Goal: Task Accomplishment & Management: Complete application form

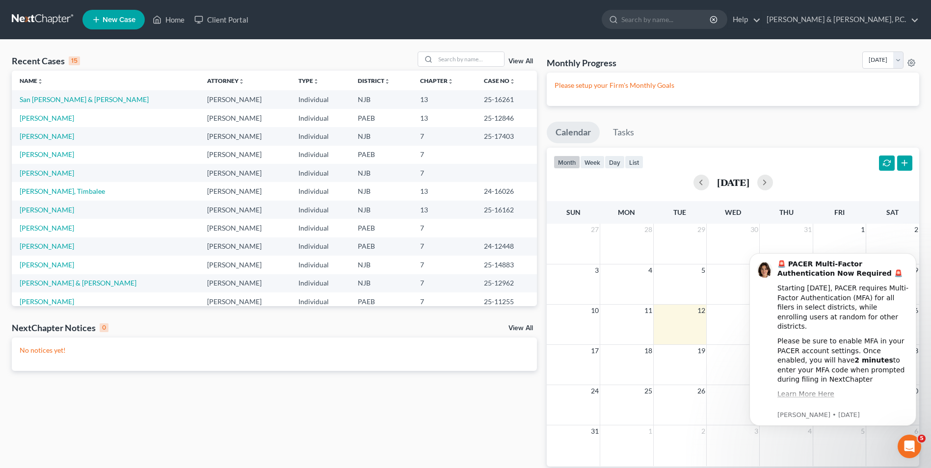
click at [114, 22] on span "New Case" at bounding box center [119, 19] width 33 height 7
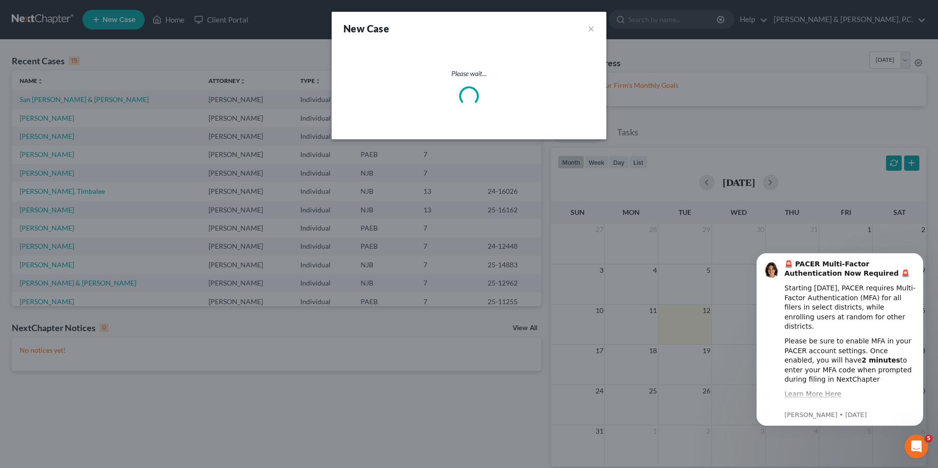
select select "51"
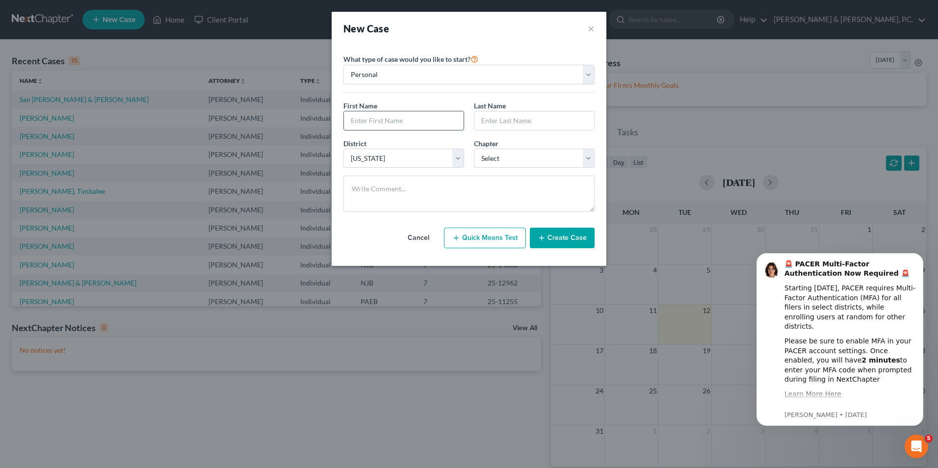
click at [402, 124] on input "text" at bounding box center [404, 120] width 120 height 19
type input "[PERSON_NAME]"
click at [517, 162] on select "Select 7 11 12 13" at bounding box center [534, 159] width 121 height 20
select select "0"
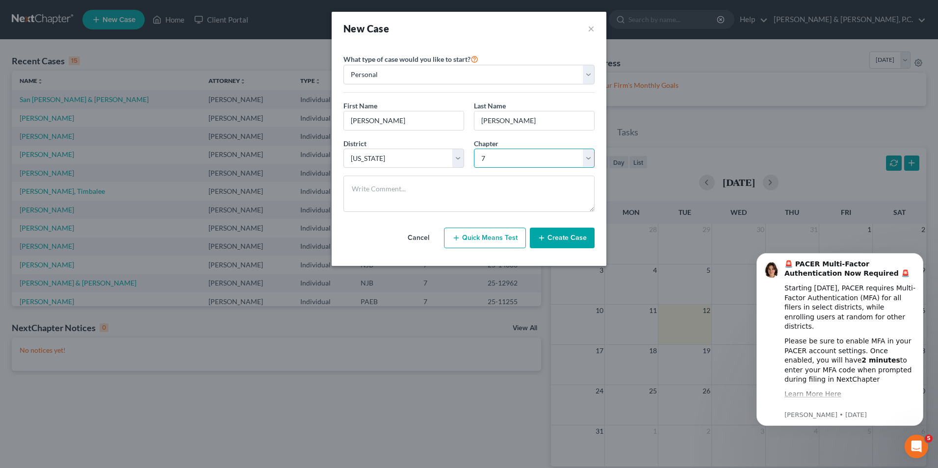
click at [474, 149] on select "Select 7 11 12 13" at bounding box center [534, 159] width 121 height 20
click at [557, 237] on button "Create Case" at bounding box center [562, 238] width 65 height 21
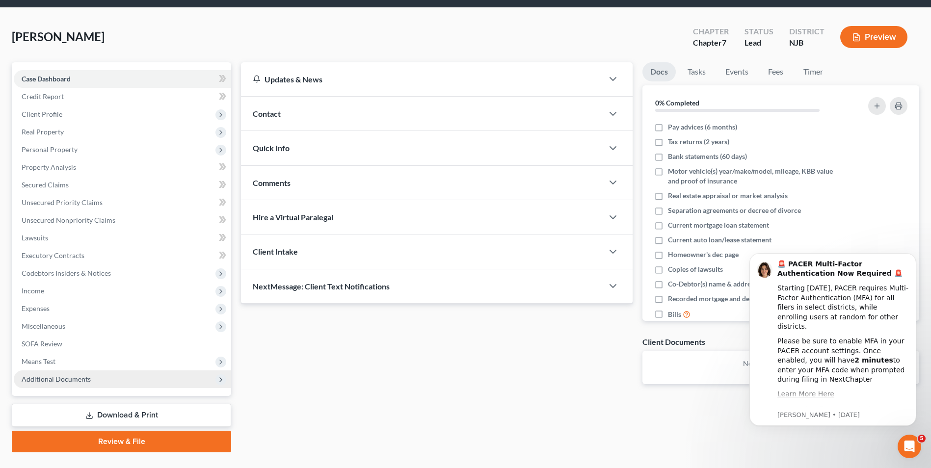
scroll to position [53, 0]
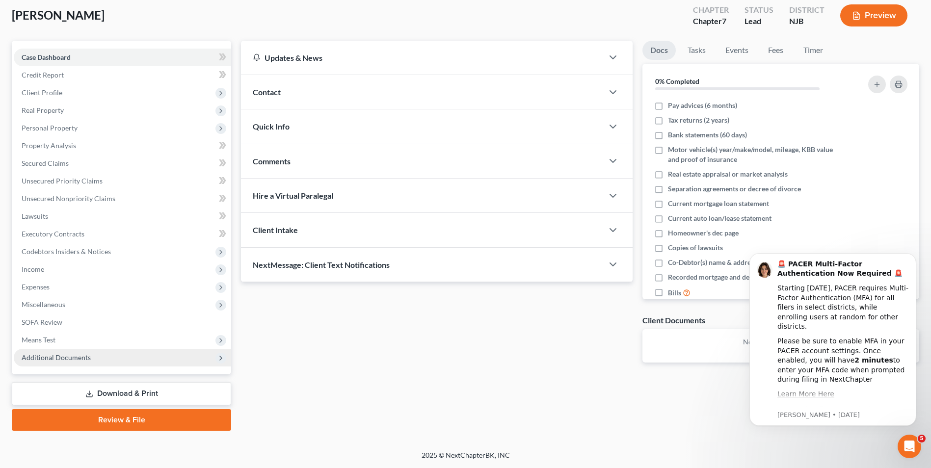
click at [79, 361] on span "Additional Documents" at bounding box center [56, 357] width 69 height 8
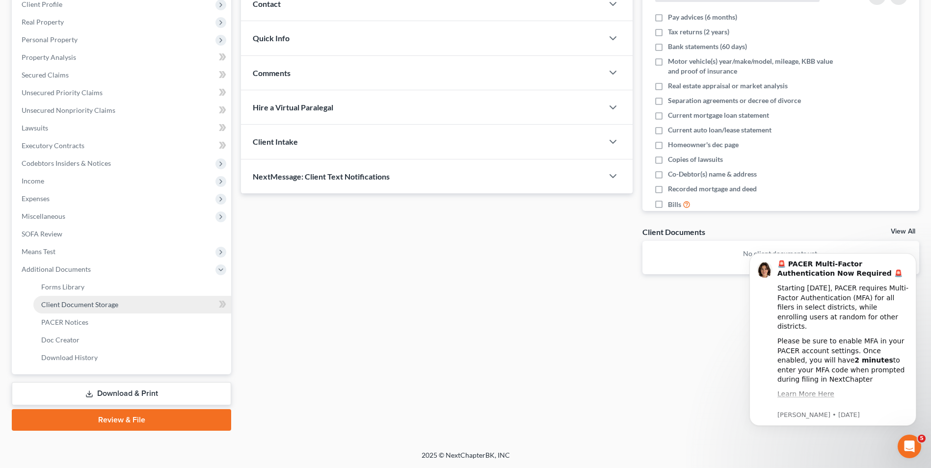
click at [84, 306] on span "Client Document Storage" at bounding box center [79, 304] width 77 height 8
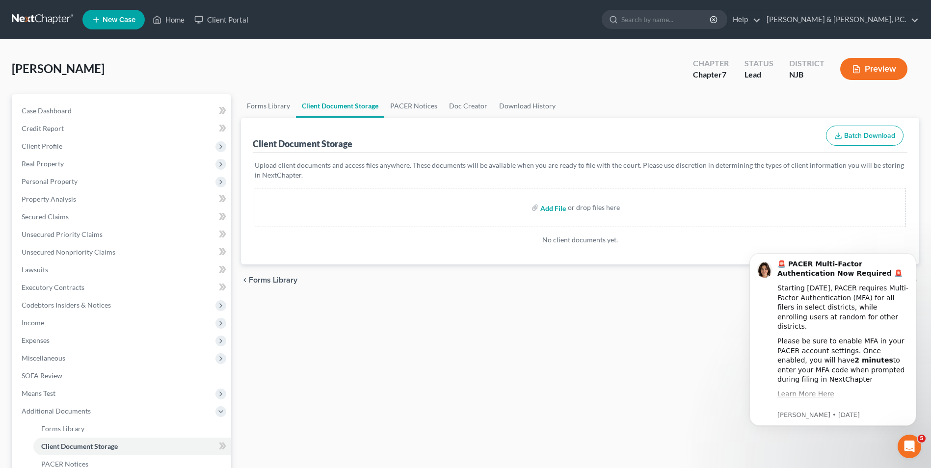
click at [553, 208] on input "file" at bounding box center [552, 208] width 24 height 18
click at [554, 209] on input "file" at bounding box center [552, 208] width 24 height 18
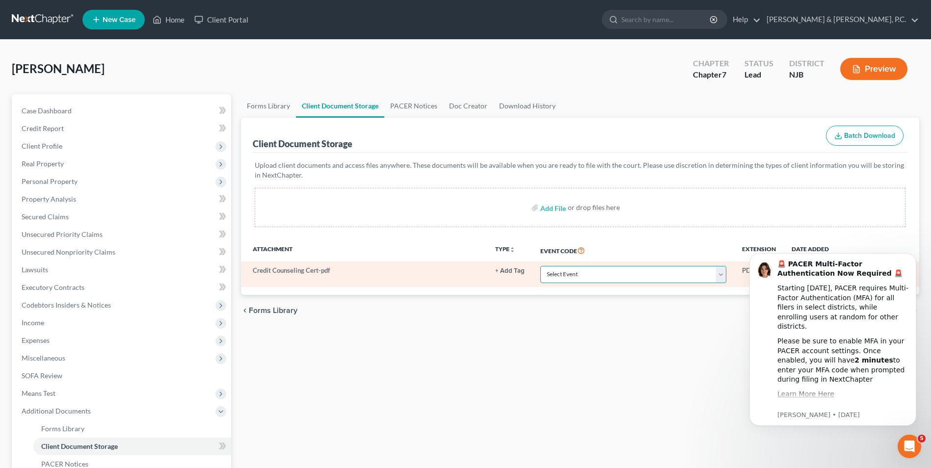
click at [717, 281] on select "Select Event 20 Largest Unsecured Creditors Amended Attorney Compensation State…" at bounding box center [633, 274] width 186 height 17
select select "9"
click at [540, 266] on select "Select Event 20 Largest Unsecured Creditors Amended Attorney Compensation State…" at bounding box center [633, 274] width 186 height 17
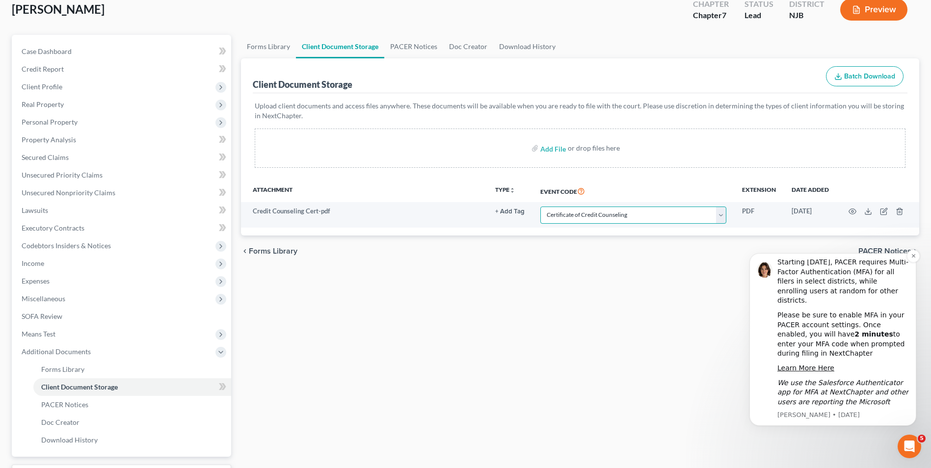
scroll to position [98, 0]
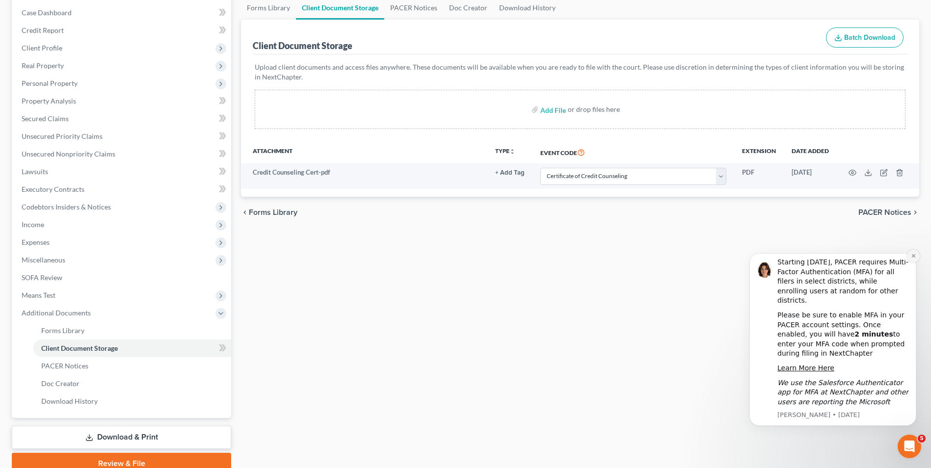
click at [913, 258] on icon "Dismiss notification" at bounding box center [913, 255] width 5 height 5
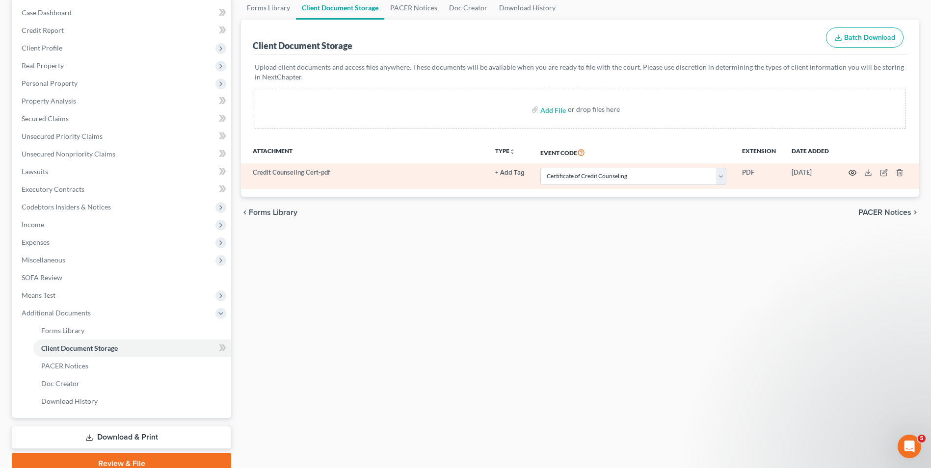
click at [852, 174] on circle "button" at bounding box center [852, 173] width 2 height 2
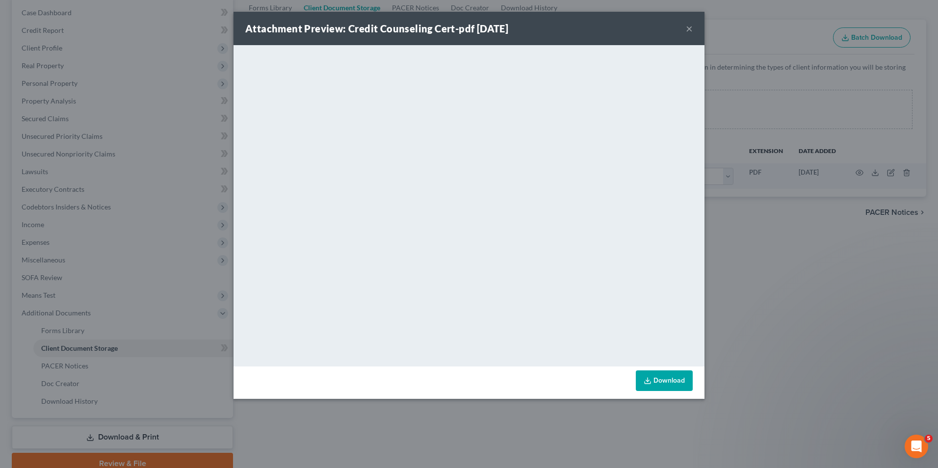
click at [689, 29] on button "×" at bounding box center [689, 29] width 7 height 12
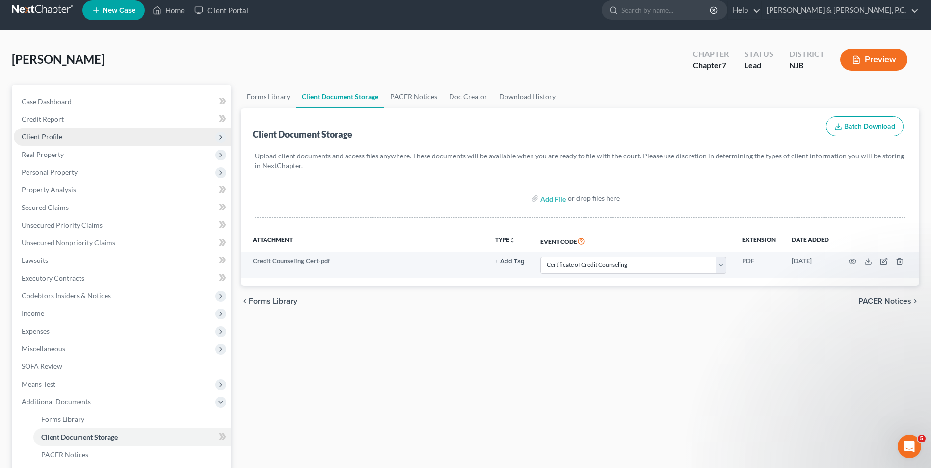
scroll to position [0, 0]
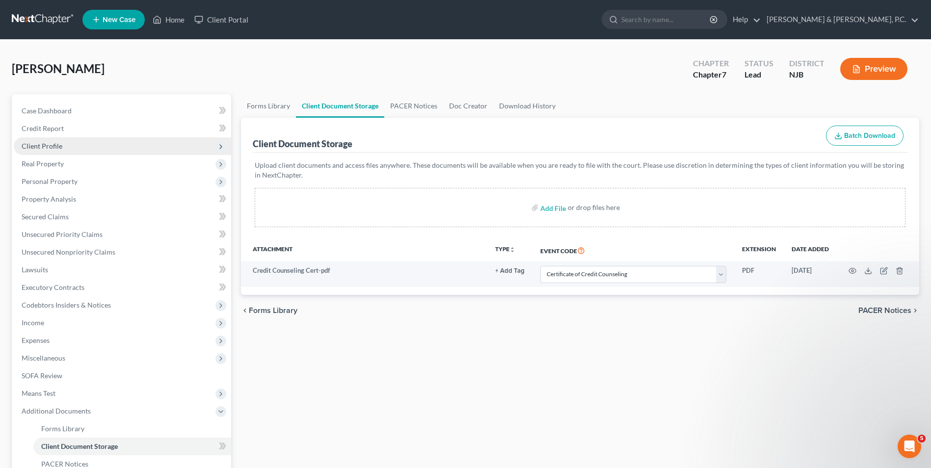
click at [51, 147] on span "Client Profile" at bounding box center [42, 146] width 41 height 8
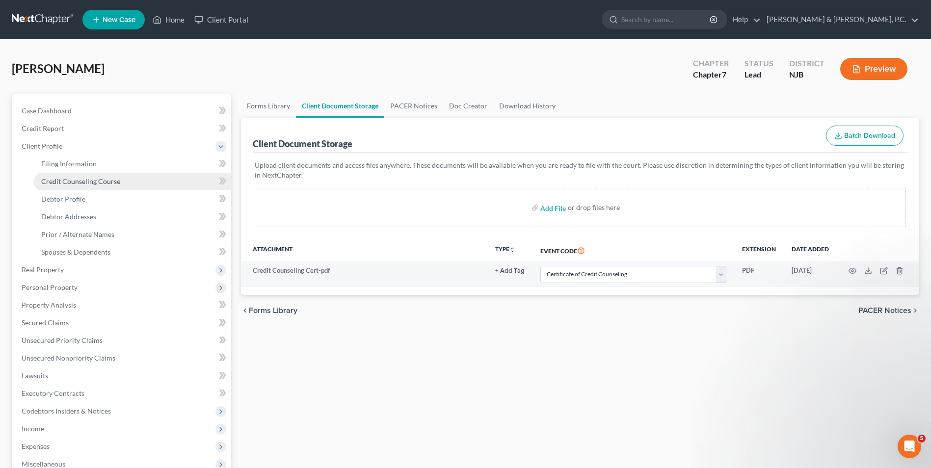
click at [86, 182] on span "Credit Counseling Course" at bounding box center [80, 181] width 79 height 8
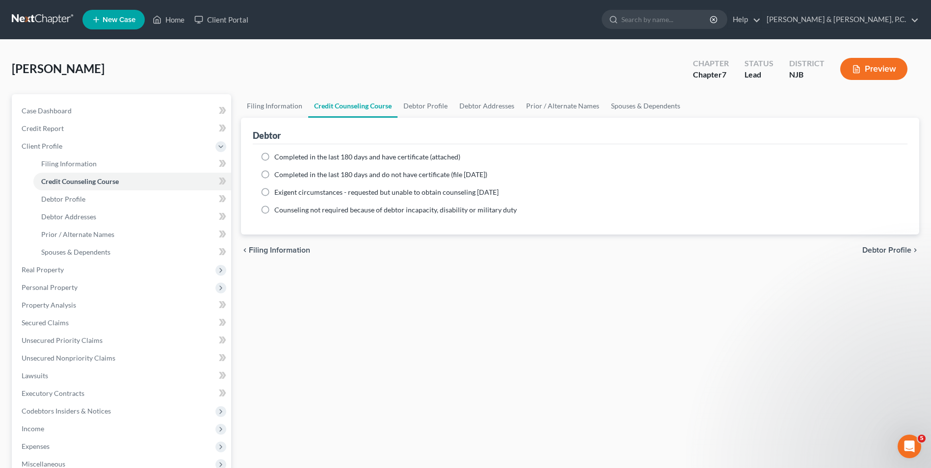
click at [274, 176] on label "Completed in the last 180 days and do not have certificate (file [DATE])" at bounding box center [380, 175] width 213 height 10
click at [278, 176] on input "Completed in the last 180 days and do not have certificate (file [DATE])" at bounding box center [281, 173] width 6 height 6
radio input "true"
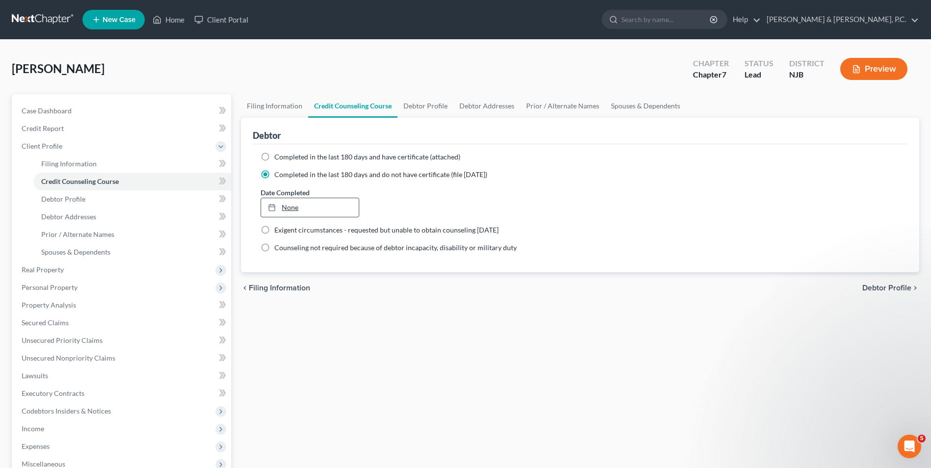
type input "[DATE]"
click at [305, 209] on link "None" at bounding box center [309, 207] width 97 height 19
click at [274, 157] on label "Completed in the last 180 days and have certificate (attached)" at bounding box center [367, 157] width 186 height 10
click at [278, 157] on input "Completed in the last 180 days and have certificate (attached)" at bounding box center [281, 155] width 6 height 6
radio input "true"
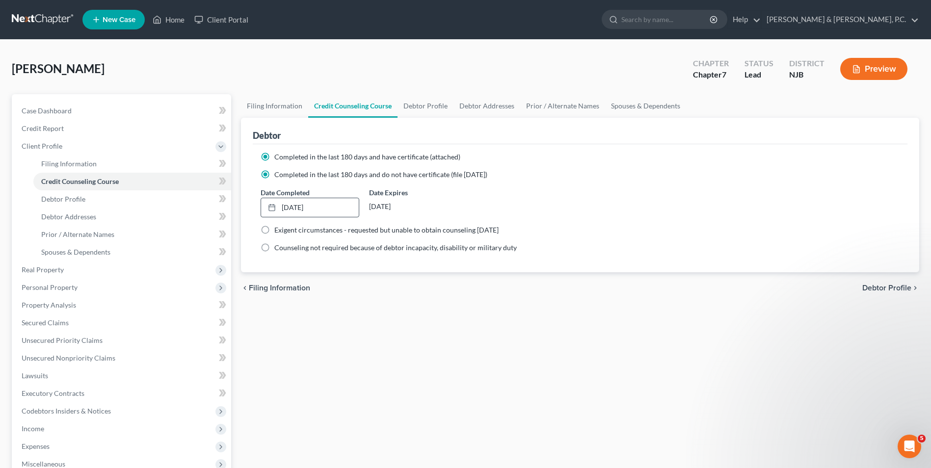
radio input "false"
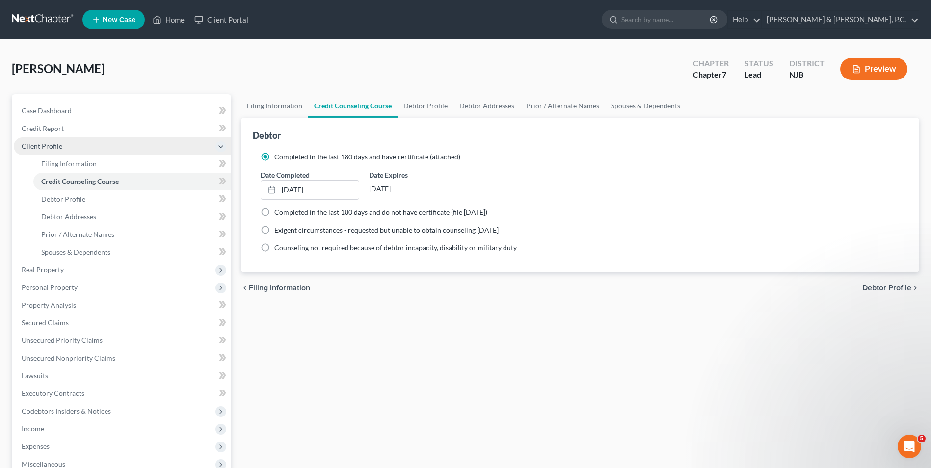
click at [53, 146] on span "Client Profile" at bounding box center [42, 146] width 41 height 8
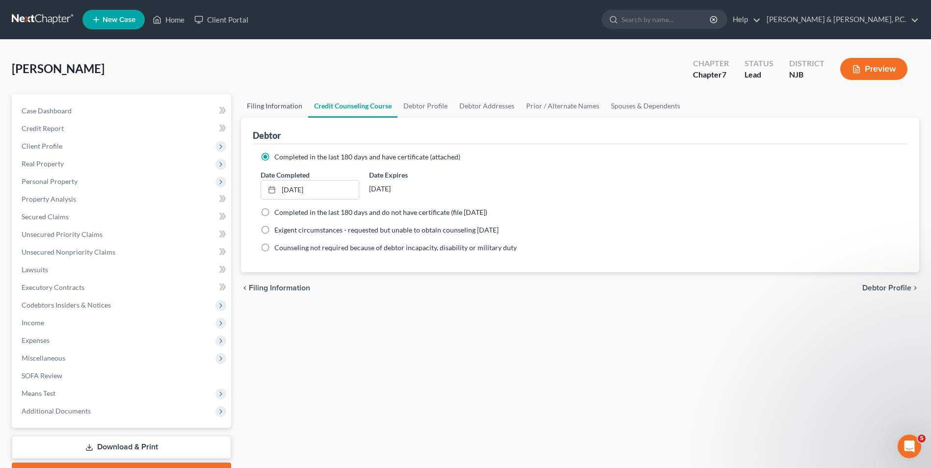
click at [260, 106] on link "Filing Information" at bounding box center [274, 106] width 67 height 24
select select "1"
select select "0"
select select "51"
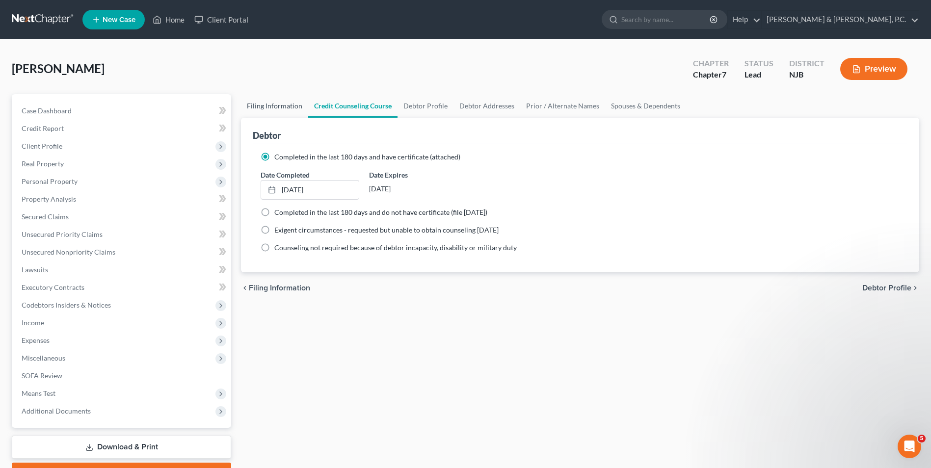
select select "33"
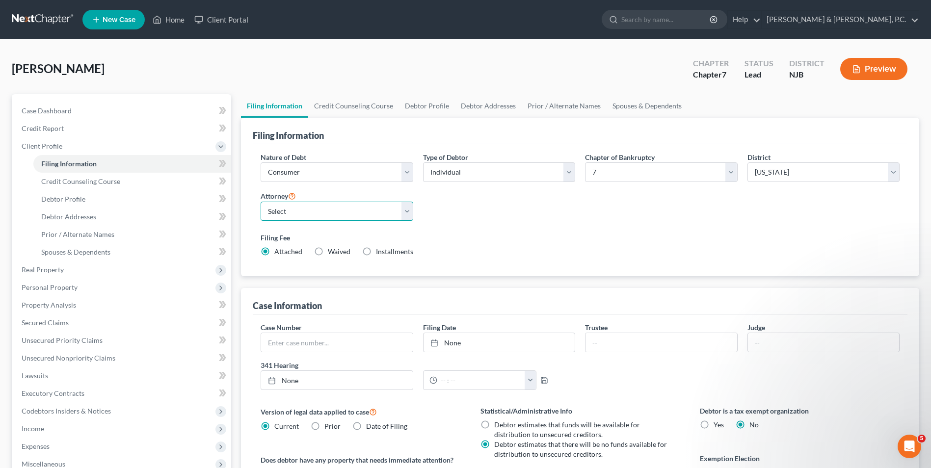
click at [407, 212] on select "Select [PERSON_NAME] - PA [PERSON_NAME] - NJB [PERSON_NAME] - PAEB [PERSON_NAME]" at bounding box center [337, 212] width 152 height 20
select select "1"
click at [261, 202] on select "Select [PERSON_NAME] - PA [PERSON_NAME] - NJB [PERSON_NAME] - PAEB [PERSON_NAME]" at bounding box center [337, 212] width 152 height 20
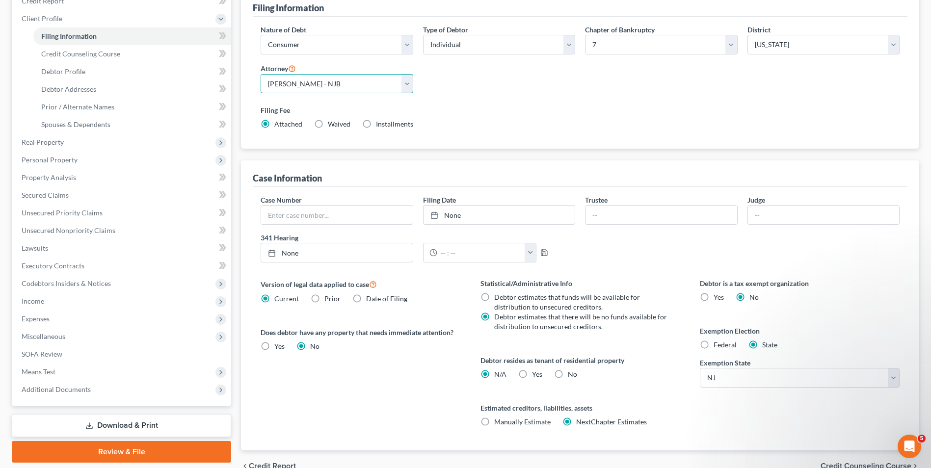
scroll to position [147, 0]
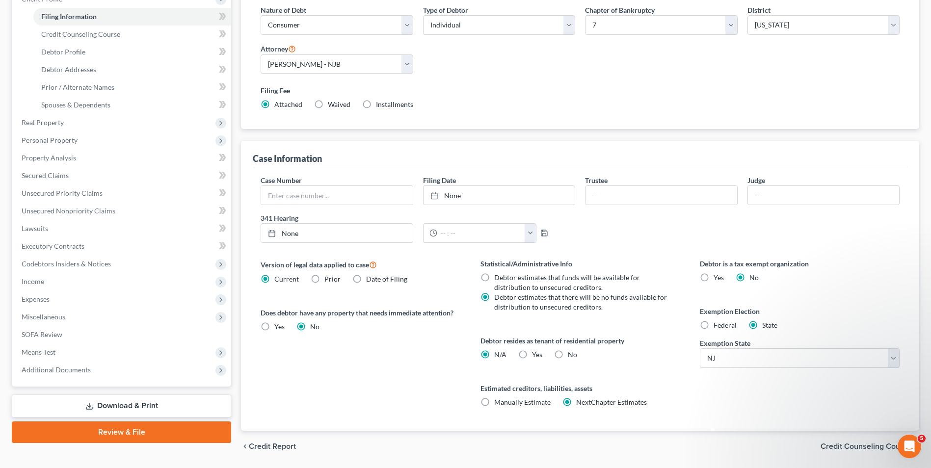
click at [713, 325] on label "Federal" at bounding box center [724, 325] width 23 height 10
click at [717, 325] on input "Federal" at bounding box center [720, 323] width 6 height 6
radio input "true"
radio input "false"
click at [568, 355] on label "No" at bounding box center [572, 355] width 9 height 10
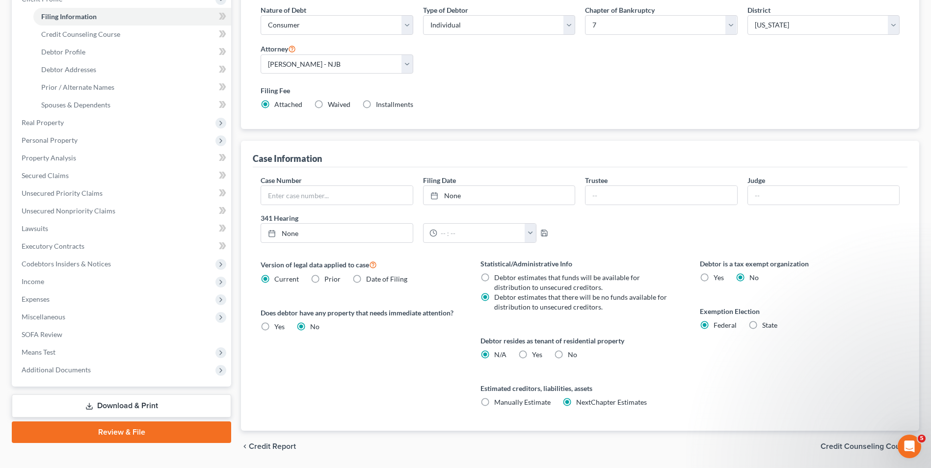
click at [572, 355] on input "No" at bounding box center [575, 353] width 6 height 6
radio input "true"
radio input "false"
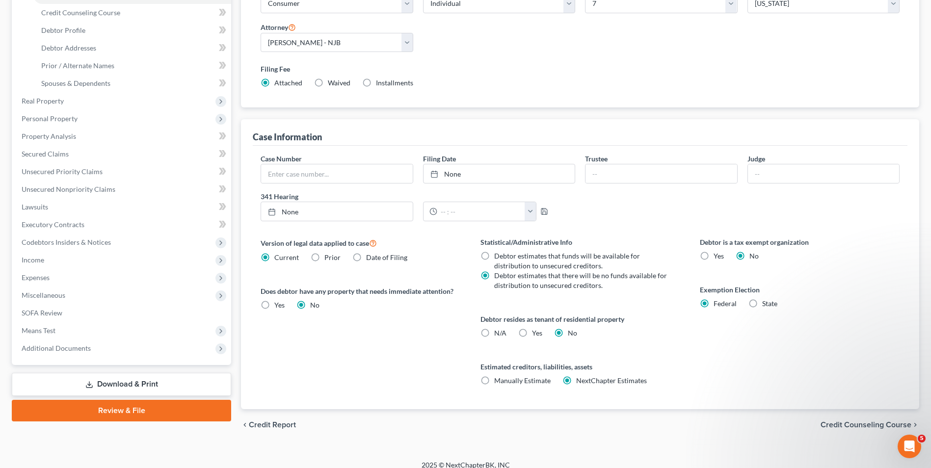
scroll to position [179, 0]
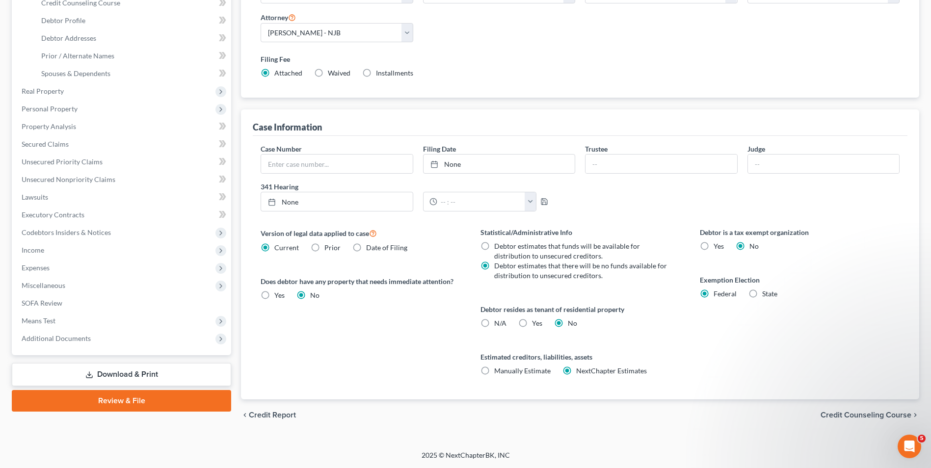
click at [871, 417] on span "Credit Counseling Course" at bounding box center [865, 415] width 91 height 8
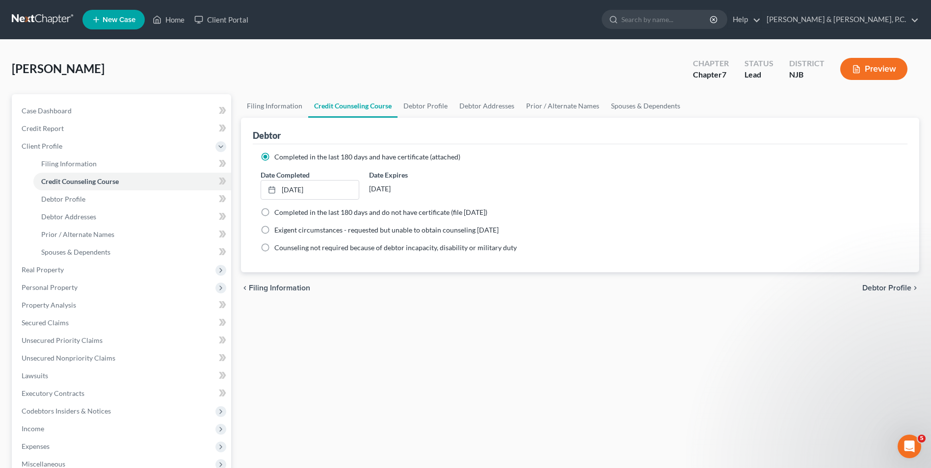
click at [875, 287] on span "Debtor Profile" at bounding box center [886, 288] width 49 height 8
select select "0"
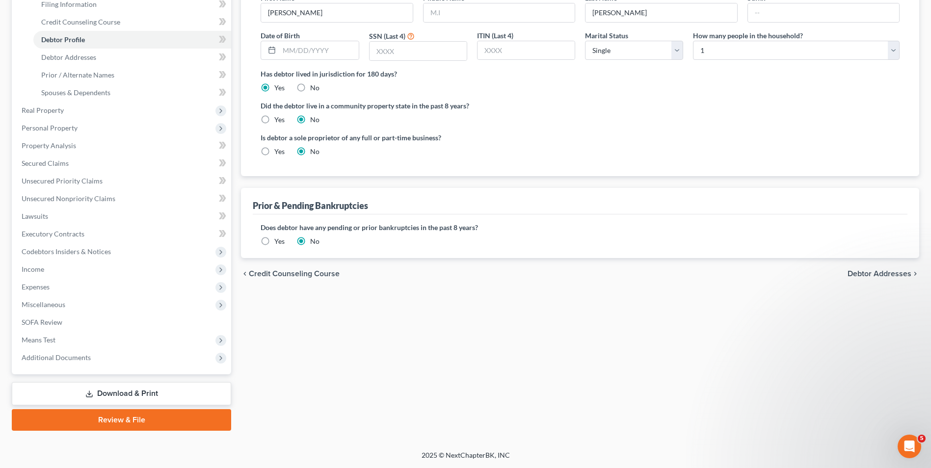
click at [890, 276] on span "Debtor Addresses" at bounding box center [879, 274] width 64 height 8
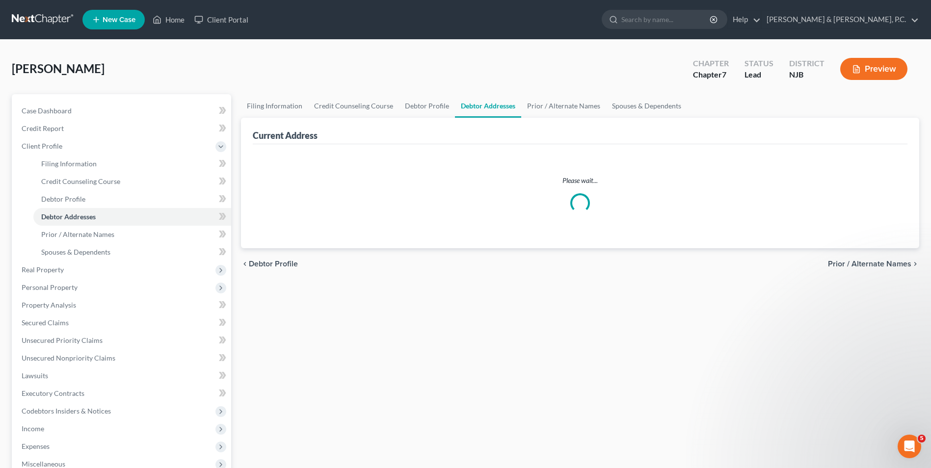
select select "0"
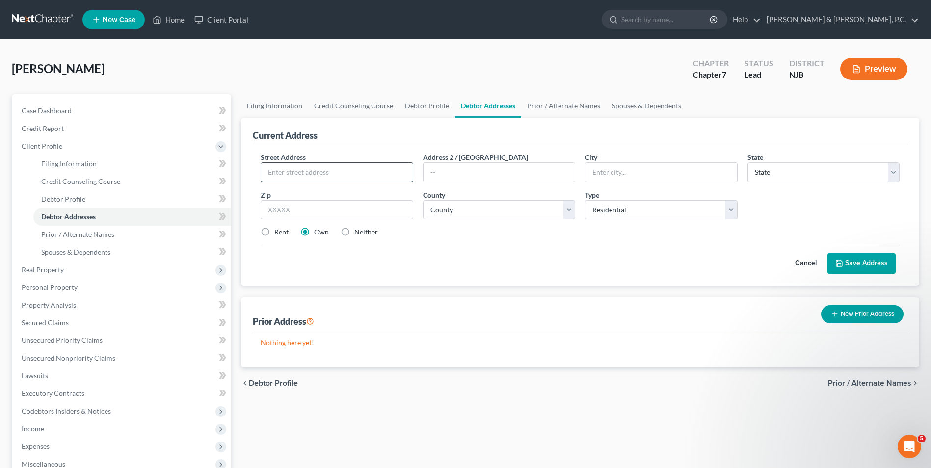
click at [344, 170] on input "text" at bounding box center [336, 172] width 151 height 19
type input "[STREET_ADDRESS]"
type input "Phillipsburg"
select select "33"
type input "08865"
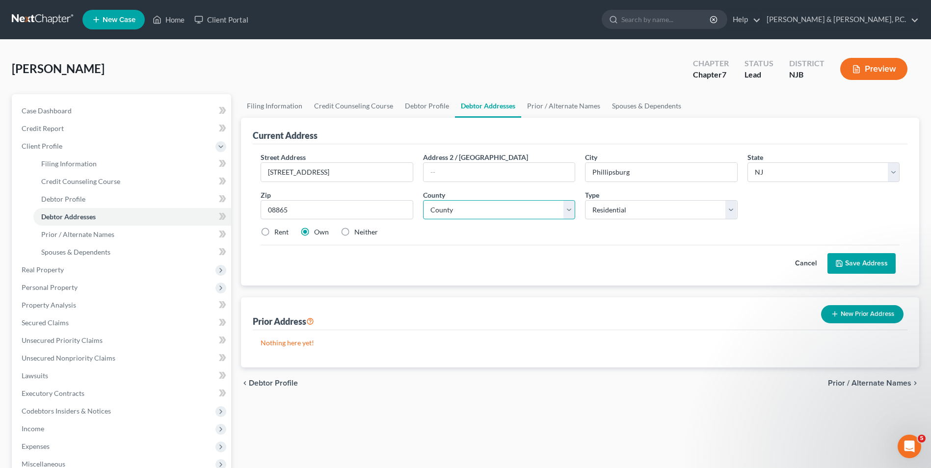
click at [561, 210] on select "County [GEOGRAPHIC_DATA] [GEOGRAPHIC_DATA] [GEOGRAPHIC_DATA] [GEOGRAPHIC_DATA] …" at bounding box center [499, 210] width 152 height 20
select select "20"
click at [423, 200] on select "County [GEOGRAPHIC_DATA] [GEOGRAPHIC_DATA] [GEOGRAPHIC_DATA] [GEOGRAPHIC_DATA] …" at bounding box center [499, 210] width 152 height 20
click at [846, 260] on button "Save Address" at bounding box center [861, 263] width 68 height 21
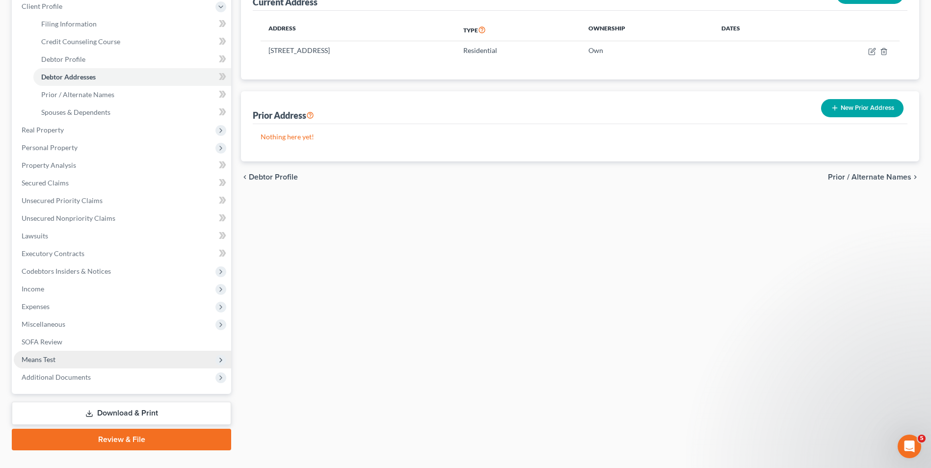
scroll to position [147, 0]
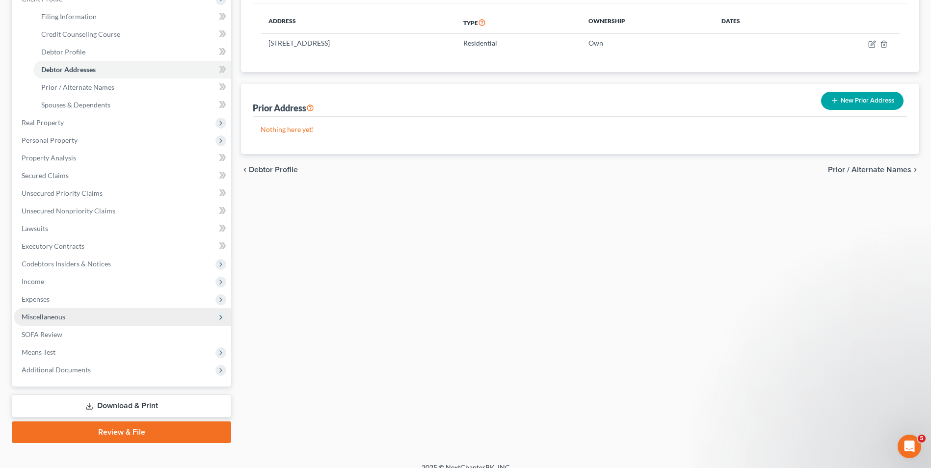
click at [58, 316] on span "Miscellaneous" at bounding box center [44, 317] width 44 height 8
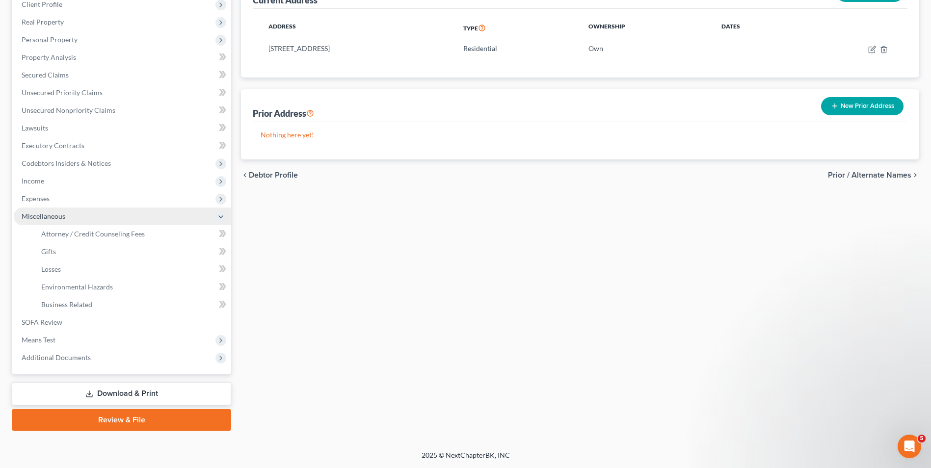
scroll to position [142, 0]
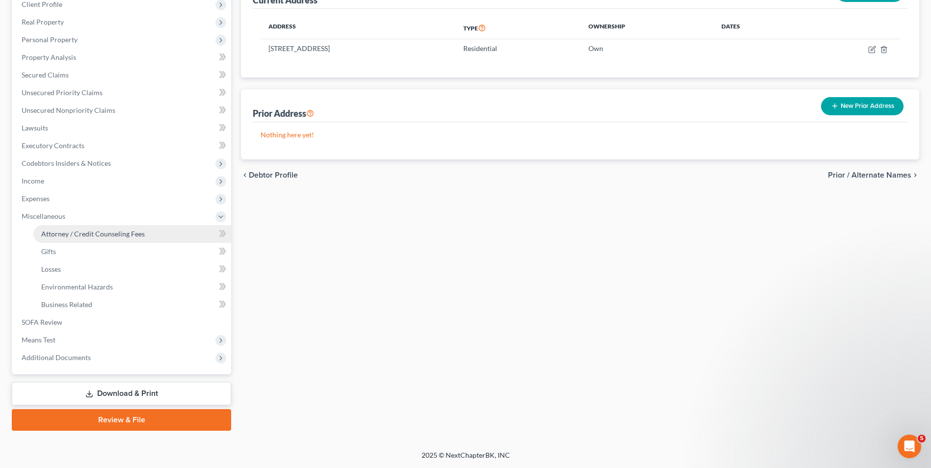
click at [82, 233] on span "Attorney / Credit Counseling Fees" at bounding box center [93, 234] width 104 height 8
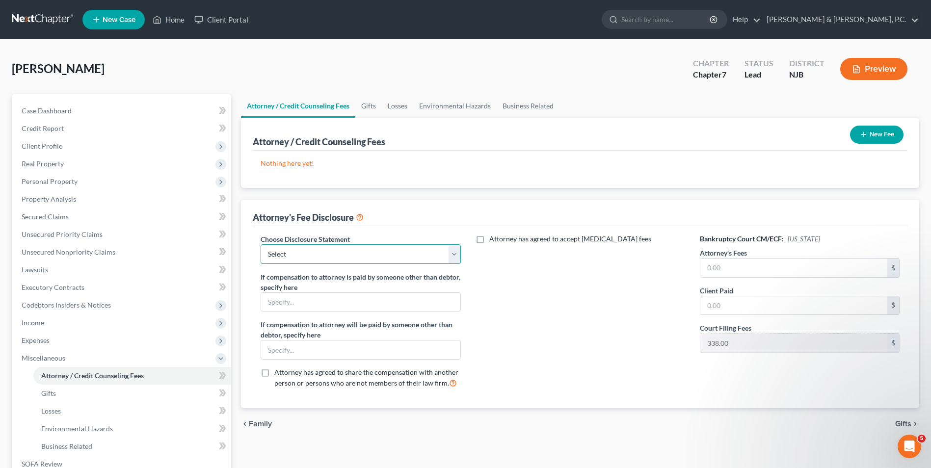
click at [460, 257] on select "Select Disclosure" at bounding box center [361, 254] width 200 height 20
select select "0"
click at [261, 244] on select "Select Disclosure" at bounding box center [361, 254] width 200 height 20
click at [721, 270] on input "text" at bounding box center [793, 268] width 187 height 19
type input "1,362"
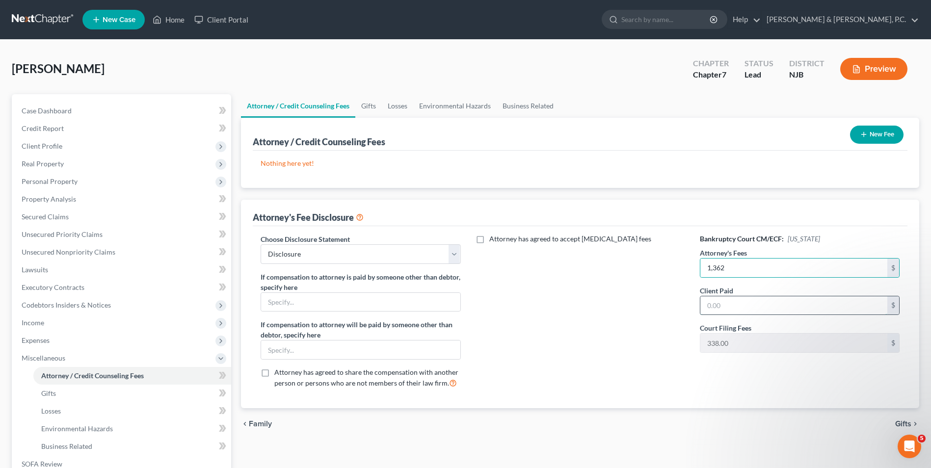
click at [720, 310] on input "text" at bounding box center [793, 305] width 187 height 19
type input "1,362"
click at [860, 136] on icon "button" at bounding box center [864, 134] width 8 height 8
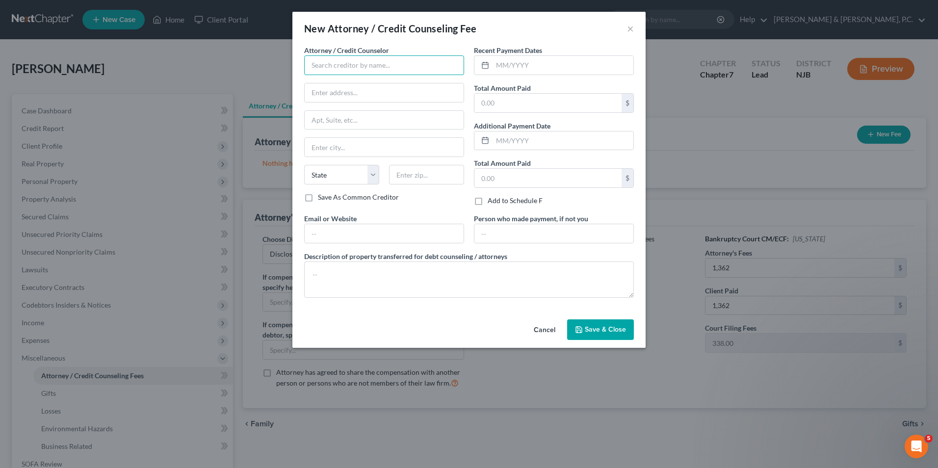
click at [398, 69] on input "text" at bounding box center [384, 65] width 160 height 20
type input "DECAF"
click at [528, 65] on input "text" at bounding box center [563, 65] width 141 height 19
type input "[DATE]"
click at [507, 99] on input "text" at bounding box center [547, 103] width 147 height 19
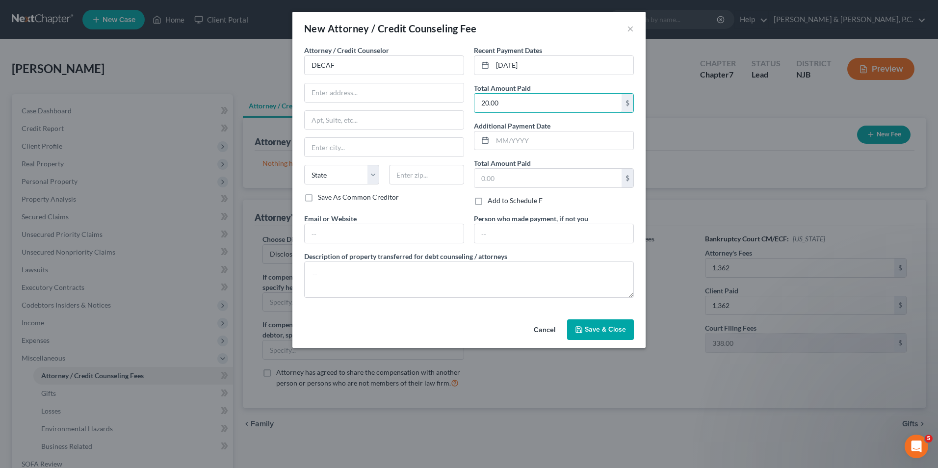
type input "20.00"
click at [598, 331] on span "Save & Close" at bounding box center [605, 329] width 41 height 8
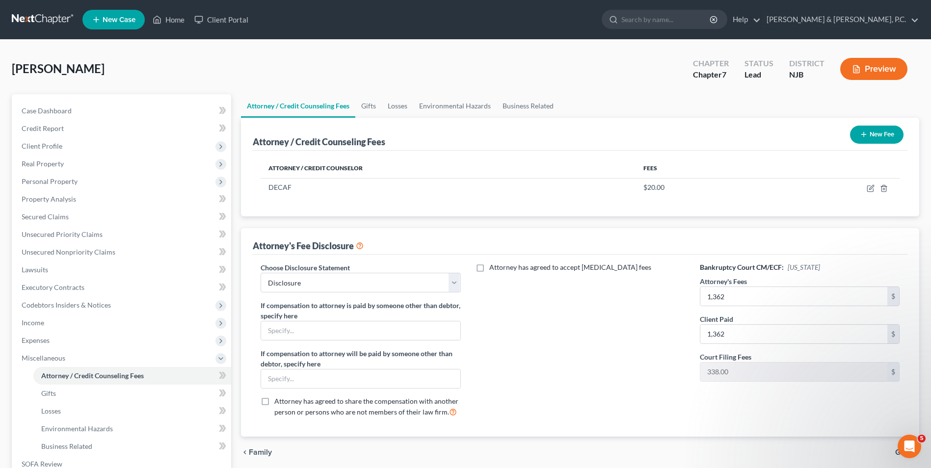
click at [876, 134] on button "New Fee" at bounding box center [876, 135] width 53 height 18
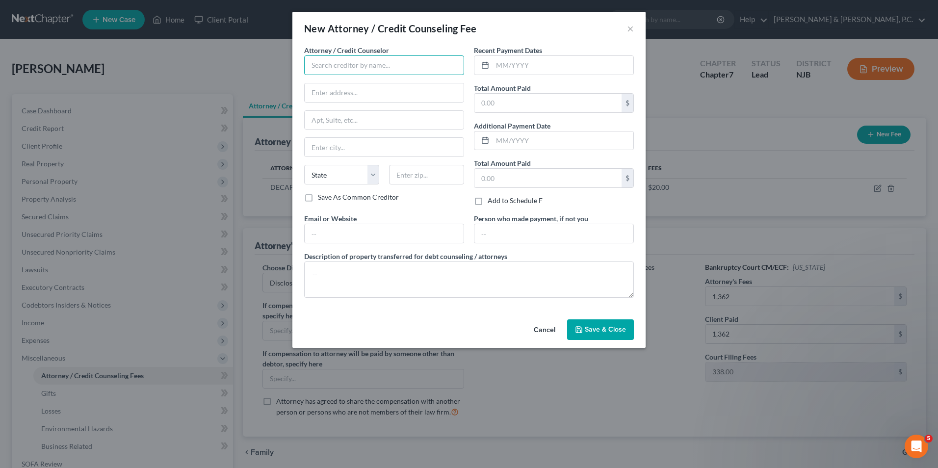
click at [331, 74] on input "text" at bounding box center [384, 65] width 160 height 20
type input "[PERSON_NAME], Esq."
type input "[PERSON_NAME] & [PERSON_NAME], P.C."
type input "[STREET_ADDRESS][PERSON_NAME]"
type input "Phillipsburg"
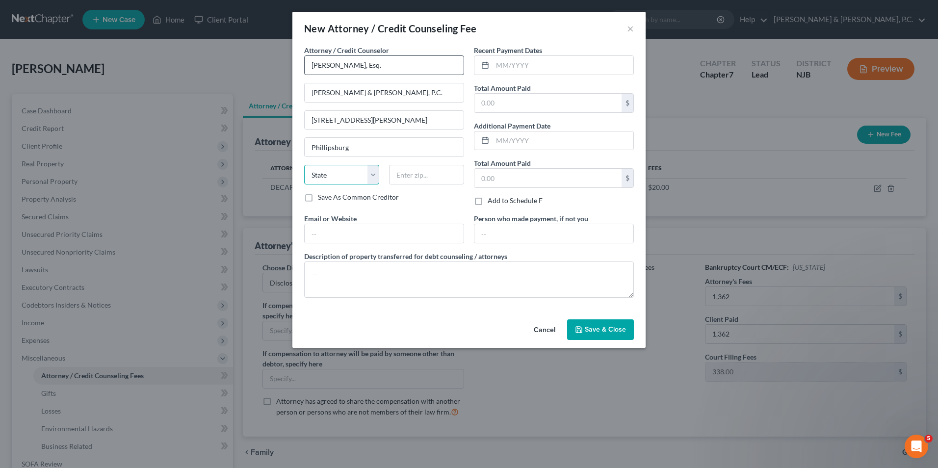
select select "33"
type input "08865"
click at [508, 68] on input "text" at bounding box center [563, 65] width 141 height 19
type input "[DATE]"
click at [517, 102] on input "text" at bounding box center [547, 103] width 147 height 19
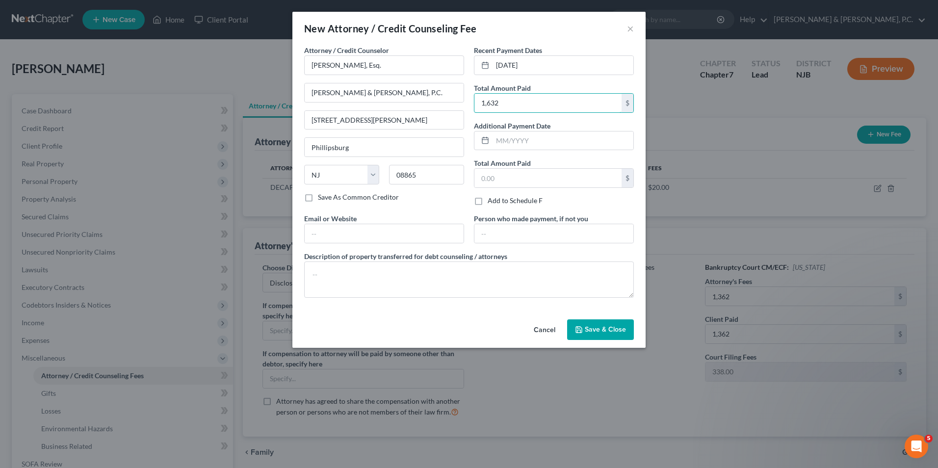
type input "1,632"
click at [622, 329] on span "Save & Close" at bounding box center [605, 329] width 41 height 8
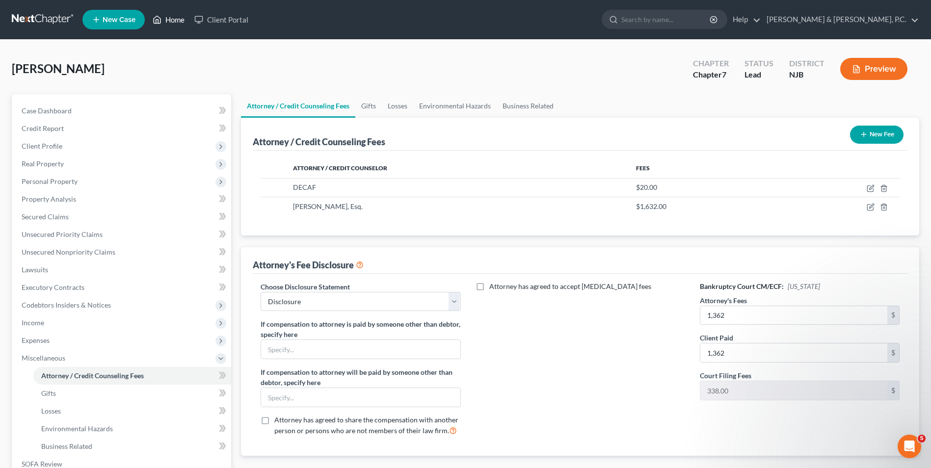
click at [179, 20] on link "Home" at bounding box center [169, 20] width 42 height 18
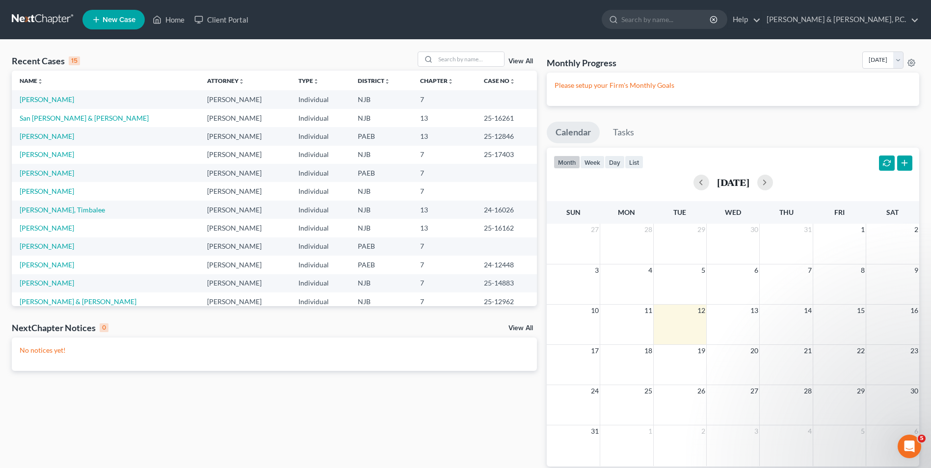
click at [112, 21] on span "New Case" at bounding box center [119, 19] width 33 height 7
select select "51"
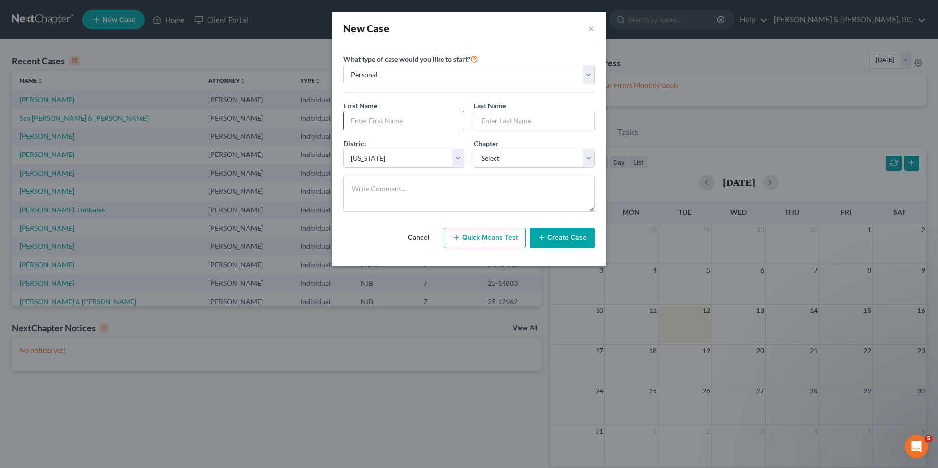
click at [373, 126] on input "text" at bounding box center [404, 120] width 120 height 19
type input "[PERSON_NAME]"
click at [531, 158] on select "Select 7 11 12 13" at bounding box center [534, 159] width 121 height 20
select select "0"
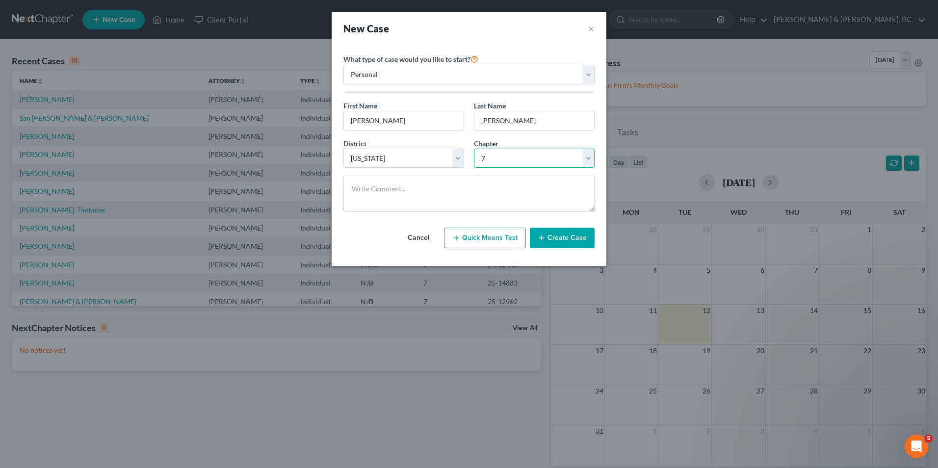
click at [474, 149] on select "Select 7 11 12 13" at bounding box center [534, 159] width 121 height 20
click at [573, 237] on button "Create Case" at bounding box center [562, 238] width 65 height 21
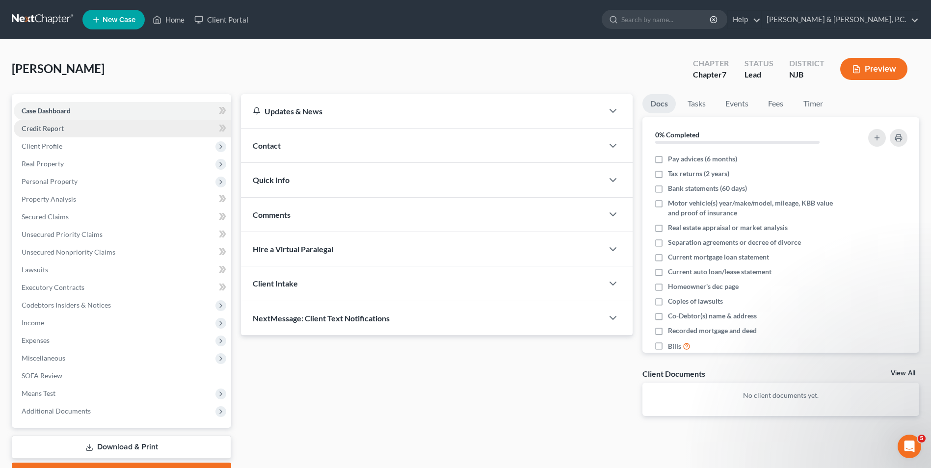
click at [64, 130] on link "Credit Report" at bounding box center [122, 129] width 217 height 18
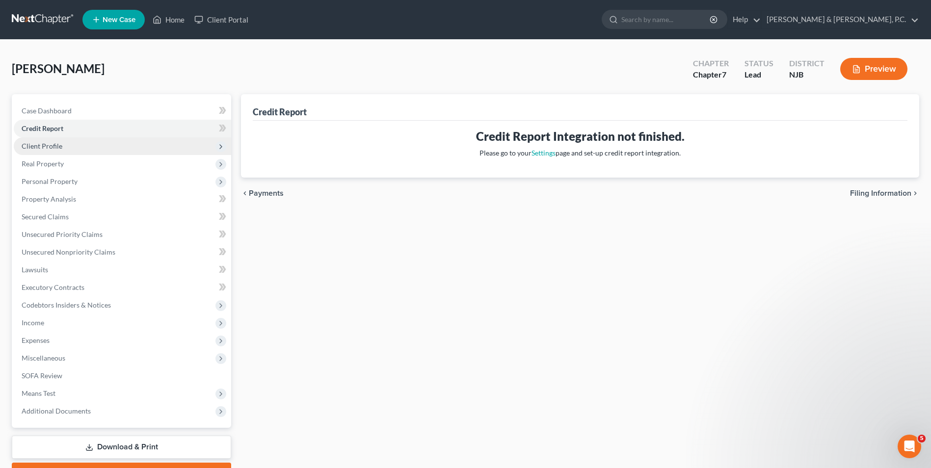
click at [60, 146] on span "Client Profile" at bounding box center [42, 146] width 41 height 8
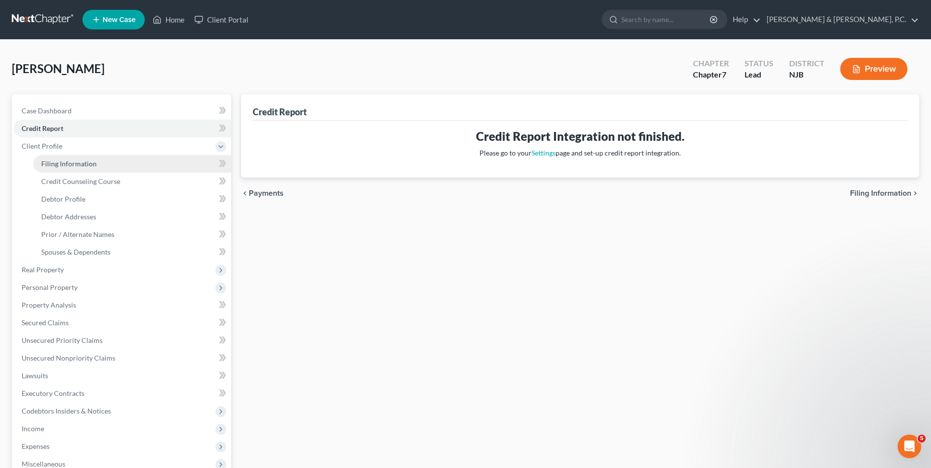
click at [74, 165] on span "Filing Information" at bounding box center [68, 163] width 55 height 8
select select "1"
select select "0"
select select "51"
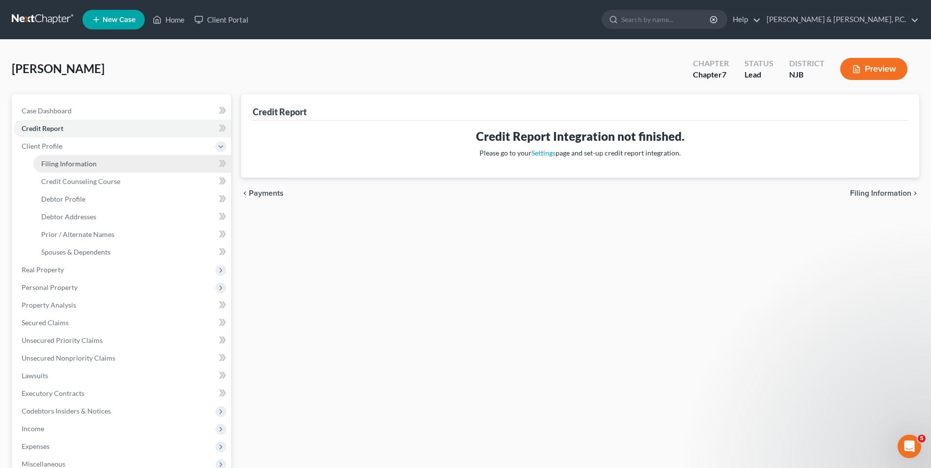
select select "33"
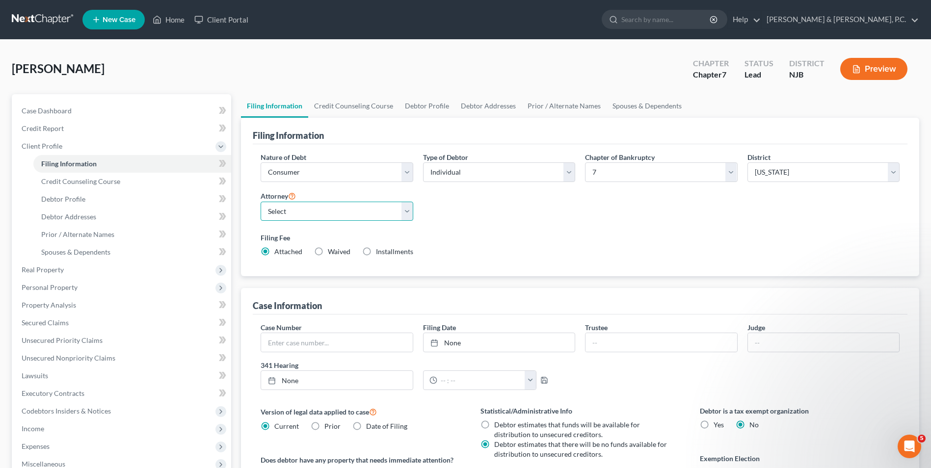
click at [403, 209] on select "Select [PERSON_NAME] - PA [PERSON_NAME] - NJB [PERSON_NAME] - PAEB [PERSON_NAME]" at bounding box center [337, 212] width 152 height 20
select select "1"
click at [261, 202] on select "Select [PERSON_NAME] - PA [PERSON_NAME] - NJB [PERSON_NAME] - PAEB [PERSON_NAME]" at bounding box center [337, 212] width 152 height 20
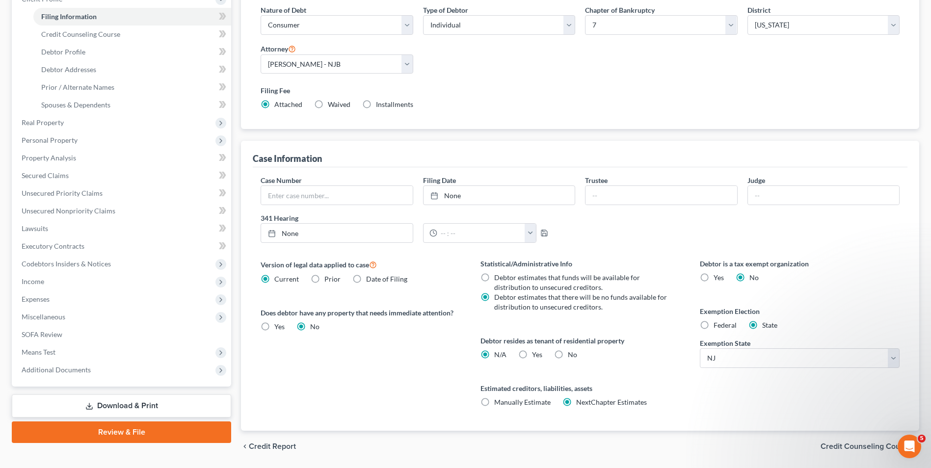
click at [713, 321] on label "Federal" at bounding box center [724, 325] width 23 height 10
click at [717, 321] on input "Federal" at bounding box center [720, 323] width 6 height 6
radio input "true"
radio input "false"
click at [532, 356] on label "Yes Yes" at bounding box center [537, 355] width 10 height 10
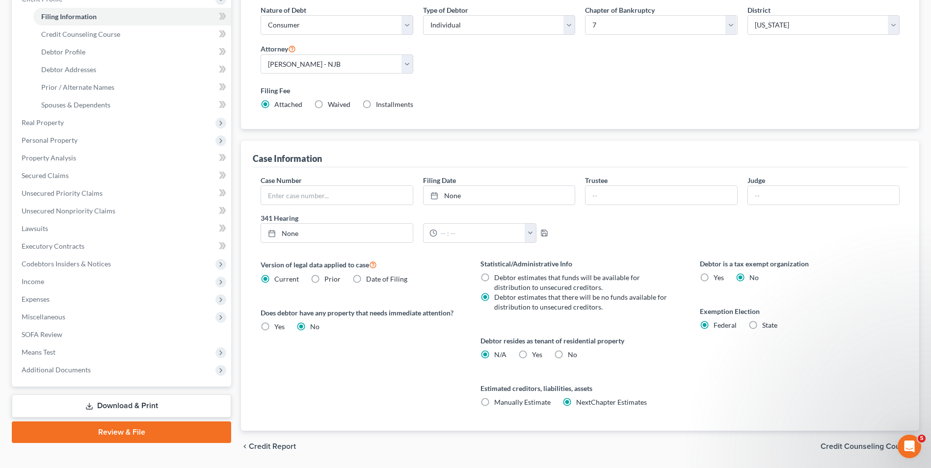
click at [536, 356] on input "Yes Yes" at bounding box center [539, 353] width 6 height 6
radio input "true"
radio input "false"
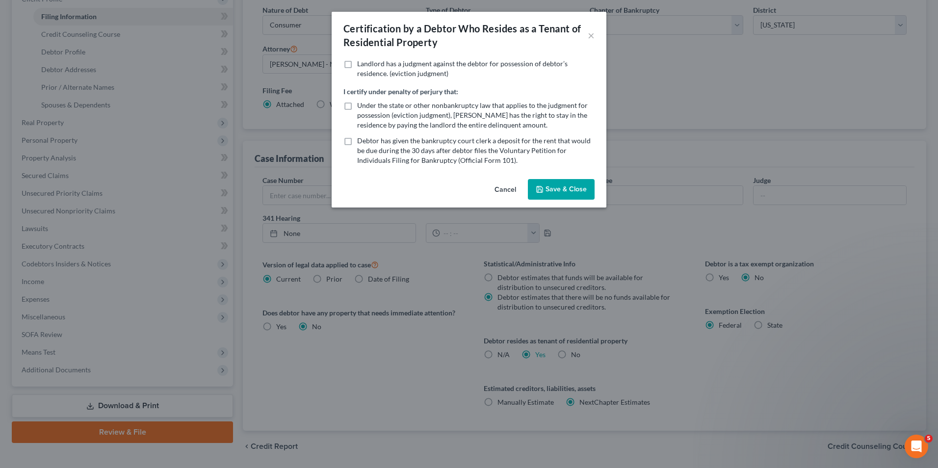
click at [556, 191] on button "Save & Close" at bounding box center [561, 189] width 67 height 21
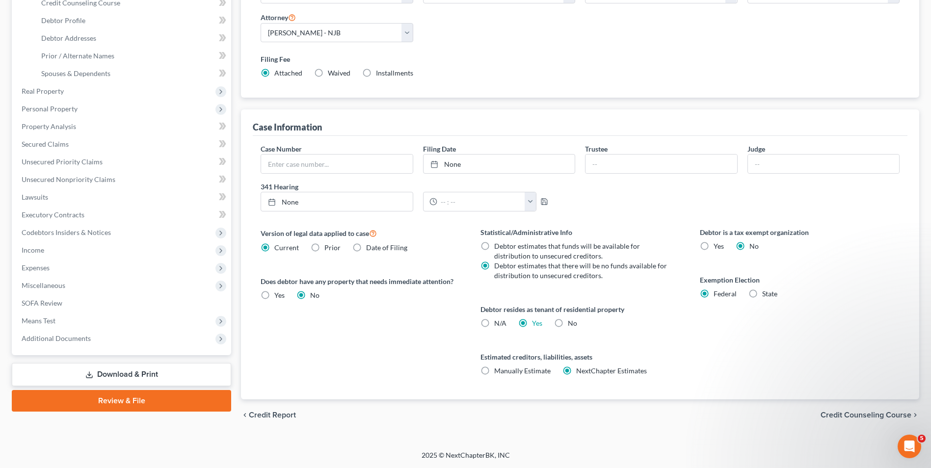
click at [841, 415] on span "Credit Counseling Course" at bounding box center [865, 415] width 91 height 8
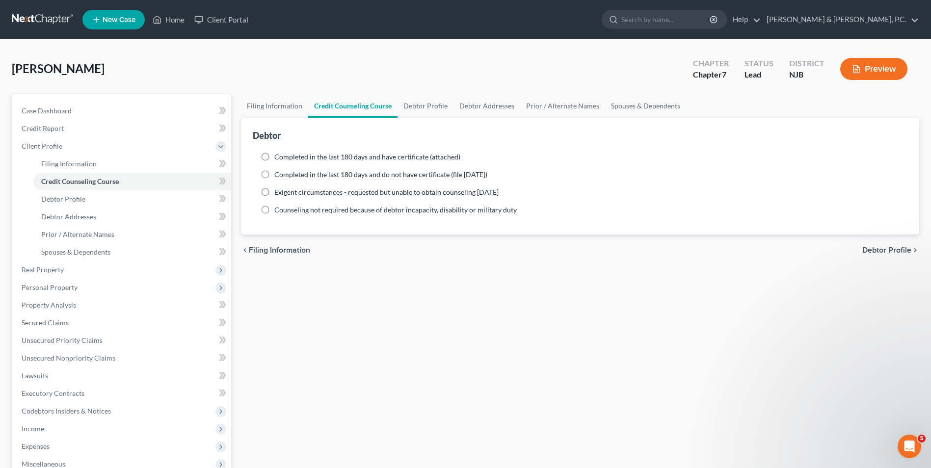
click at [872, 250] on span "Debtor Profile" at bounding box center [886, 250] width 49 height 8
select select "0"
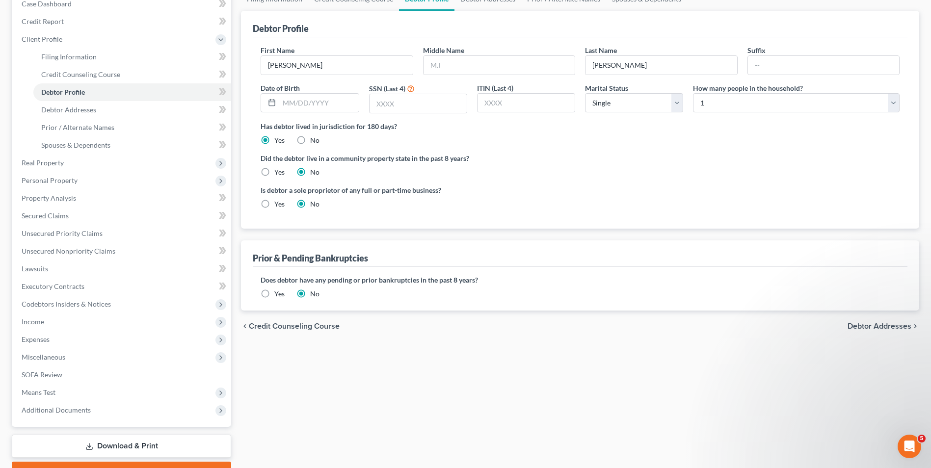
scroll to position [12, 0]
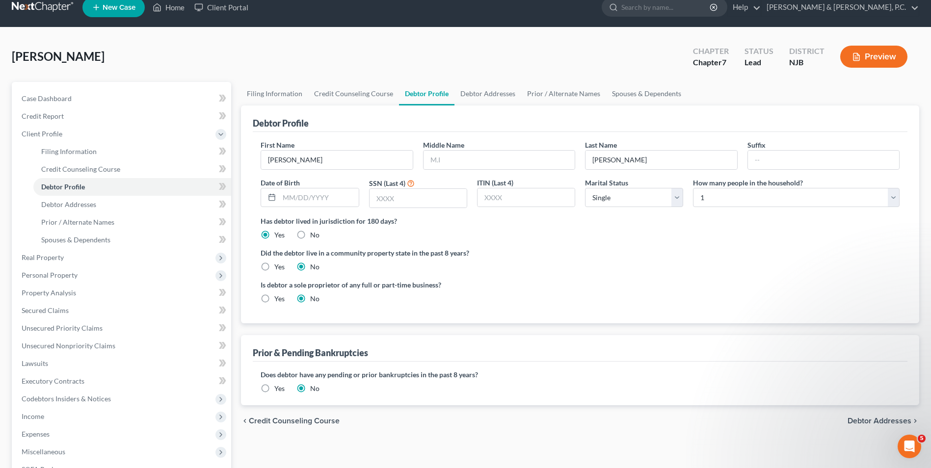
click at [717, 228] on div "Has debtor lived in jurisdiction for 180 days? Yes No Debtor must reside in jur…" at bounding box center [580, 228] width 639 height 24
click at [316, 202] on input "text" at bounding box center [318, 197] width 79 height 19
type input "[DATE]"
click at [406, 203] on input "text" at bounding box center [417, 198] width 97 height 19
type input "9310"
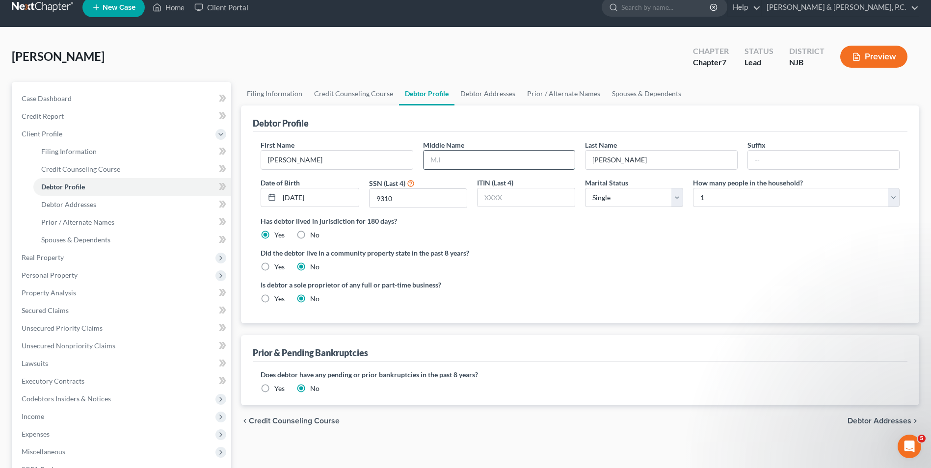
click at [470, 161] on input "text" at bounding box center [498, 160] width 151 height 19
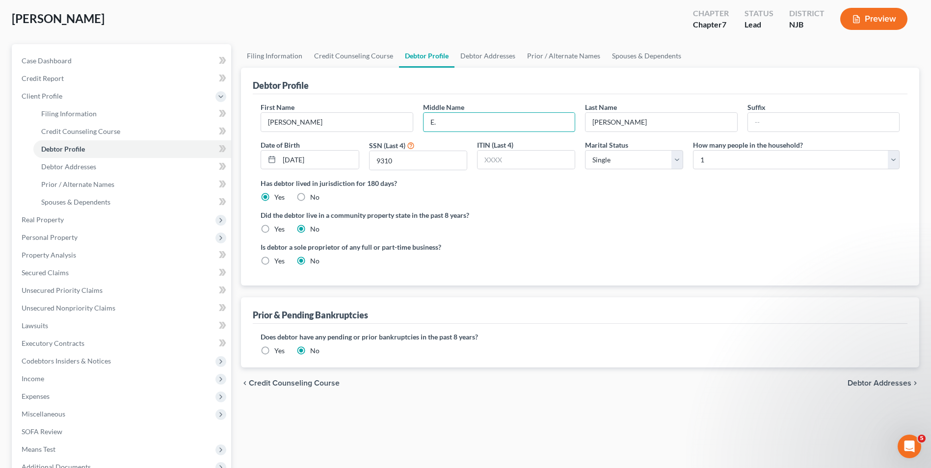
scroll to position [159, 0]
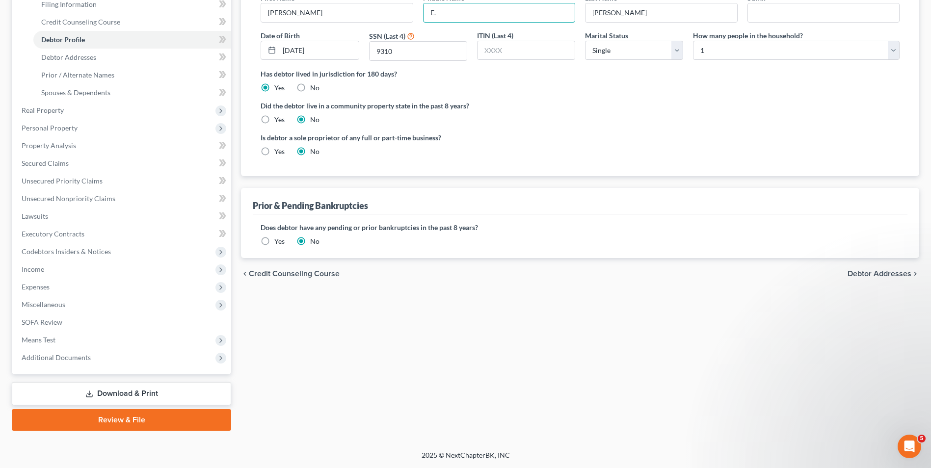
type input "E."
click at [888, 274] on span "Debtor Addresses" at bounding box center [879, 274] width 64 height 8
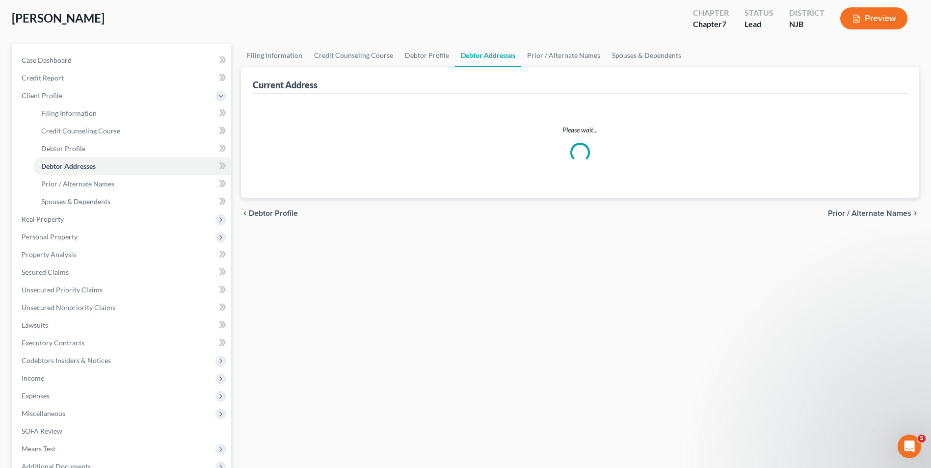
select select "0"
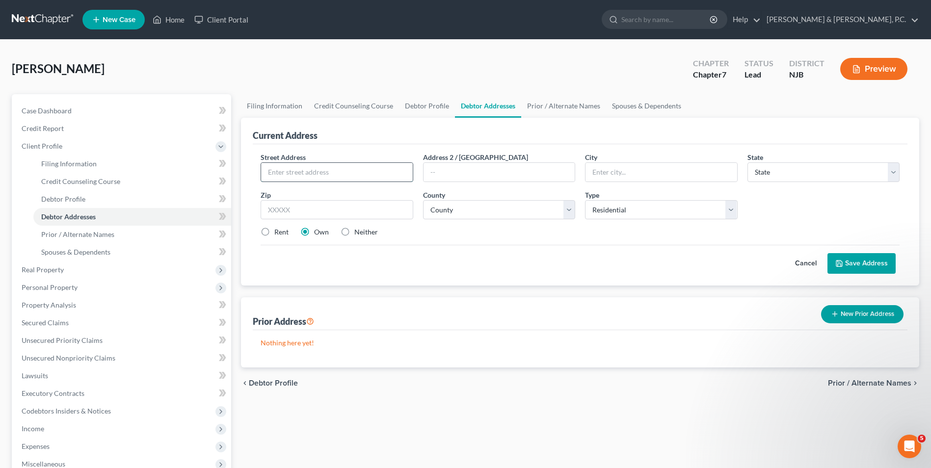
click at [324, 173] on input "text" at bounding box center [336, 172] width 151 height 19
type input "[STREET_ADDRESS]"
click at [433, 174] on input "text" at bounding box center [498, 172] width 151 height 19
type input "APT. 301"
type input "[US_STATE]"
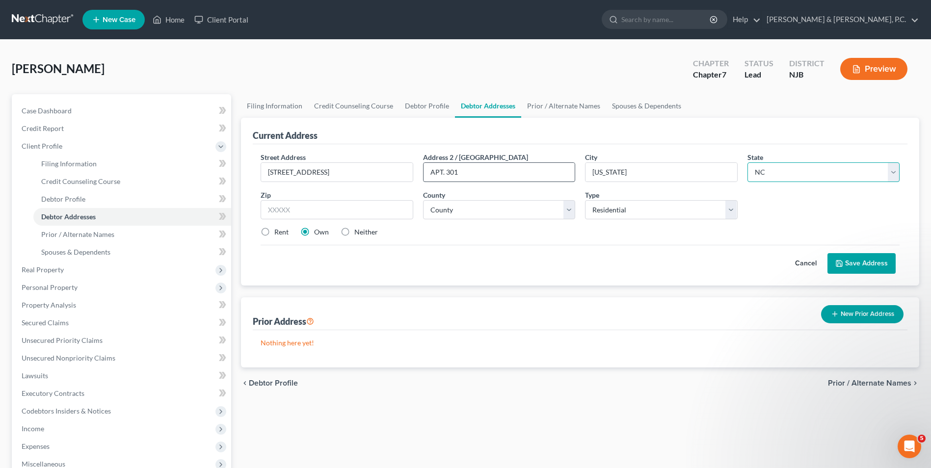
select select "33"
type input "07882"
click at [274, 231] on label "Rent" at bounding box center [281, 232] width 14 height 10
click at [278, 231] on input "Rent" at bounding box center [281, 230] width 6 height 6
radio input "true"
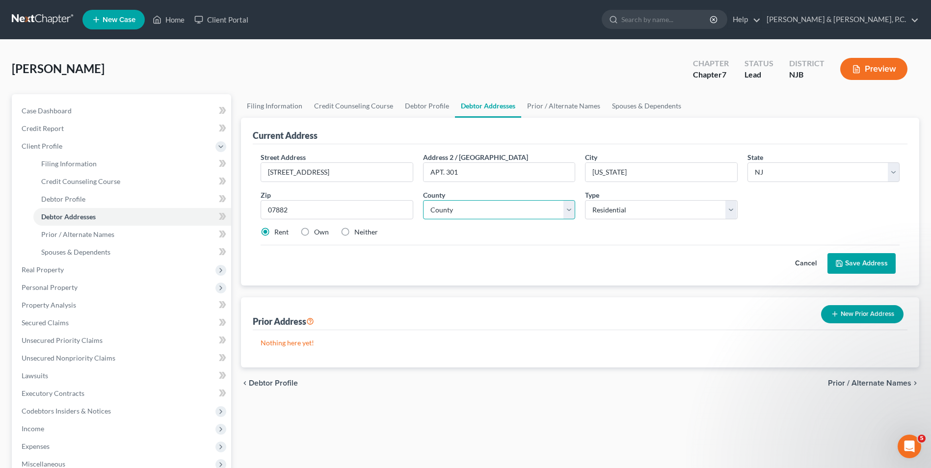
click at [469, 211] on select "County [GEOGRAPHIC_DATA] [GEOGRAPHIC_DATA] [GEOGRAPHIC_DATA] [GEOGRAPHIC_DATA] …" at bounding box center [499, 210] width 152 height 20
select select "20"
click at [423, 200] on select "County [GEOGRAPHIC_DATA] [GEOGRAPHIC_DATA] [GEOGRAPHIC_DATA] [GEOGRAPHIC_DATA] …" at bounding box center [499, 210] width 152 height 20
click at [880, 263] on button "Save Address" at bounding box center [861, 263] width 68 height 21
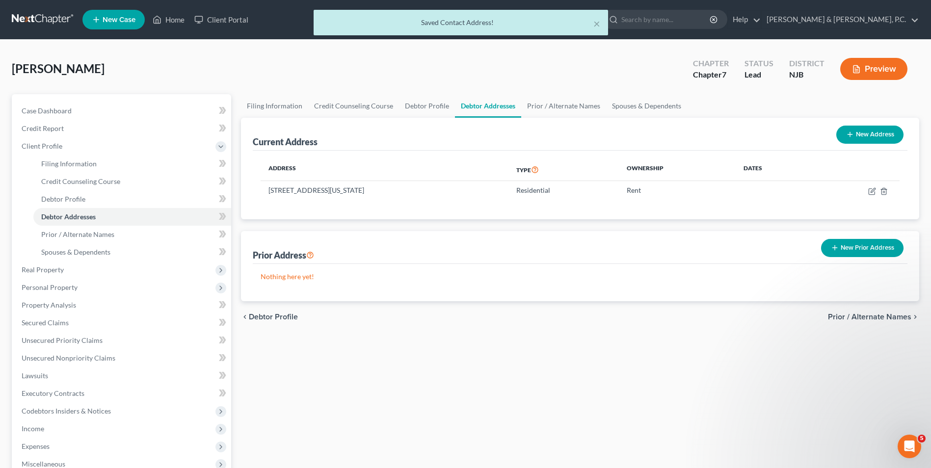
click at [867, 249] on button "New Prior Address" at bounding box center [862, 248] width 82 height 18
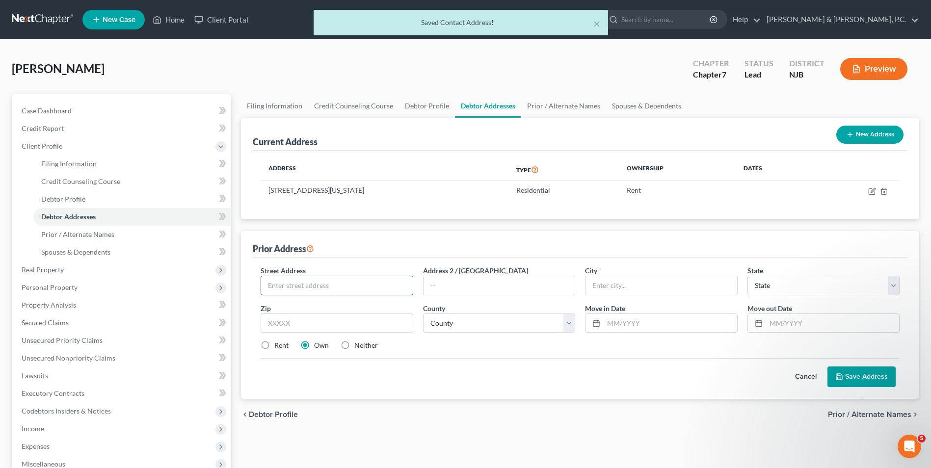
click at [300, 291] on input "text" at bounding box center [336, 285] width 151 height 19
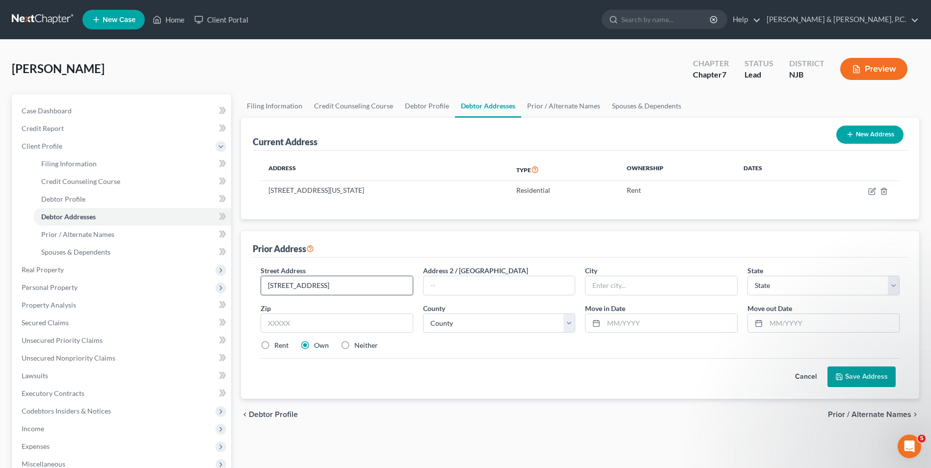
type input "[STREET_ADDRESS]"
type input "Easton"
select select "39"
type input "18045"
click at [481, 317] on select "County [GEOGRAPHIC_DATA] [GEOGRAPHIC_DATA] [GEOGRAPHIC_DATA] [GEOGRAPHIC_DATA] …" at bounding box center [499, 323] width 152 height 20
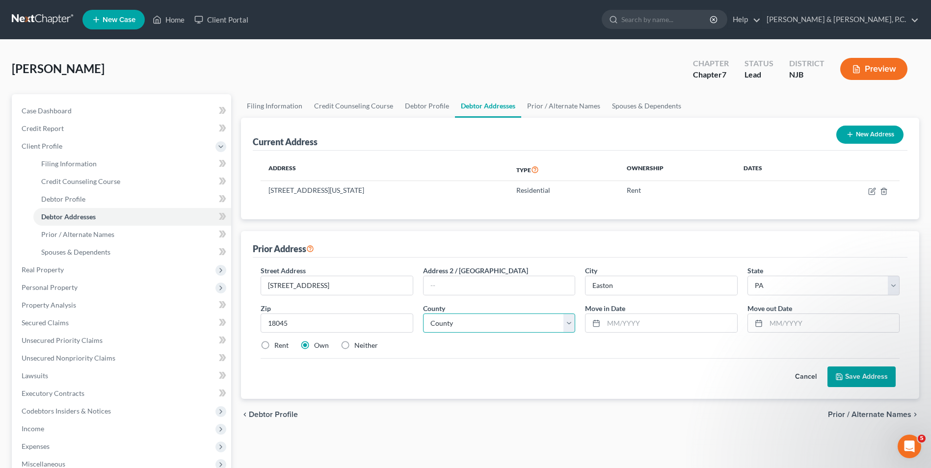
select select "47"
click at [423, 313] on select "County [GEOGRAPHIC_DATA] [GEOGRAPHIC_DATA] [GEOGRAPHIC_DATA] [GEOGRAPHIC_DATA] …" at bounding box center [499, 323] width 152 height 20
click at [274, 345] on label "Rent" at bounding box center [281, 345] width 14 height 10
click at [278, 345] on input "Rent" at bounding box center [281, 343] width 6 height 6
radio input "true"
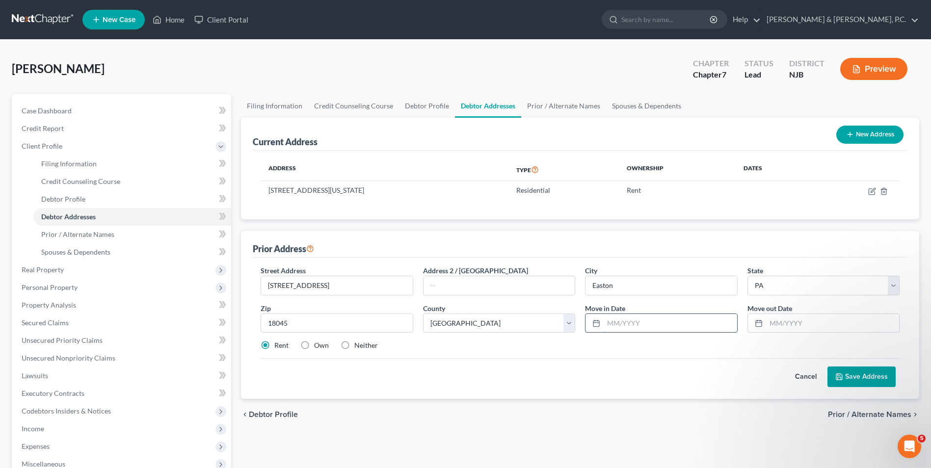
click at [656, 329] on input "text" at bounding box center [669, 323] width 133 height 19
type input "8/2005"
type input "8/2023"
click at [880, 378] on button "Save Address" at bounding box center [861, 376] width 68 height 21
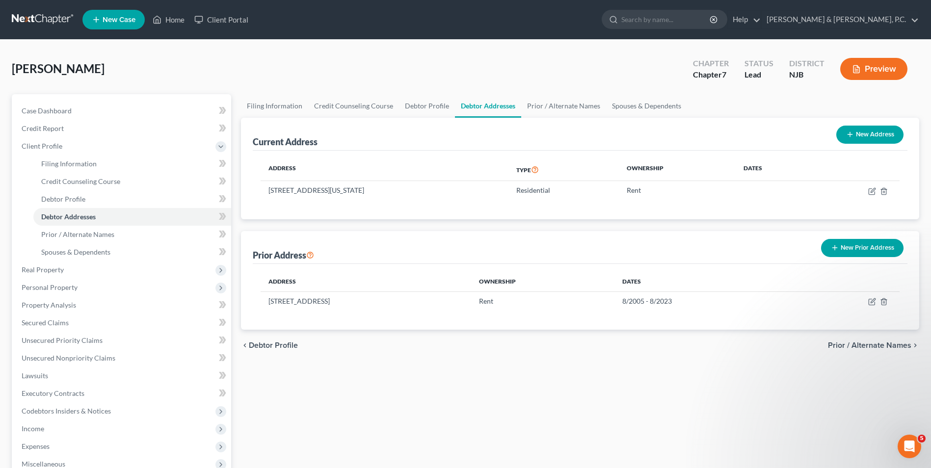
click at [869, 246] on button "New Prior Address" at bounding box center [862, 248] width 82 height 18
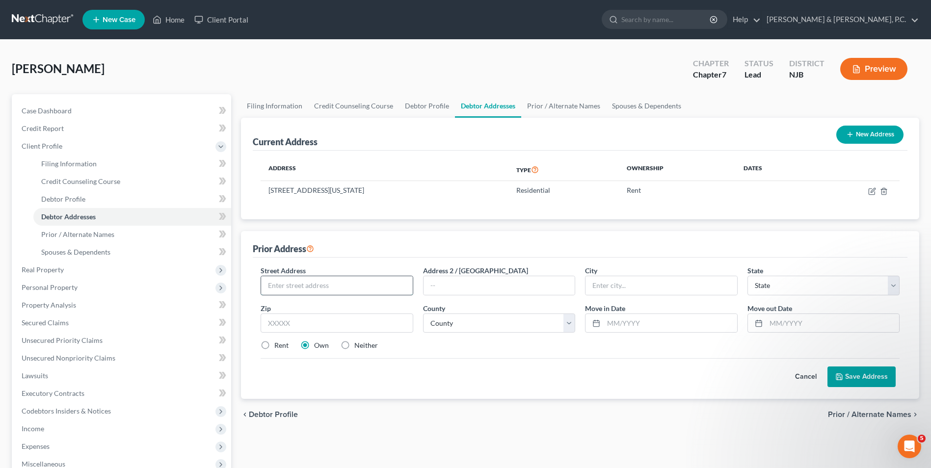
click at [371, 294] on input "text" at bounding box center [336, 285] width 151 height 19
type input "[STREET_ADDRESS][PERSON_NAME]"
type input "APT 481"
click at [616, 282] on input "text" at bounding box center [660, 285] width 151 height 19
type input "Phillipsburg"
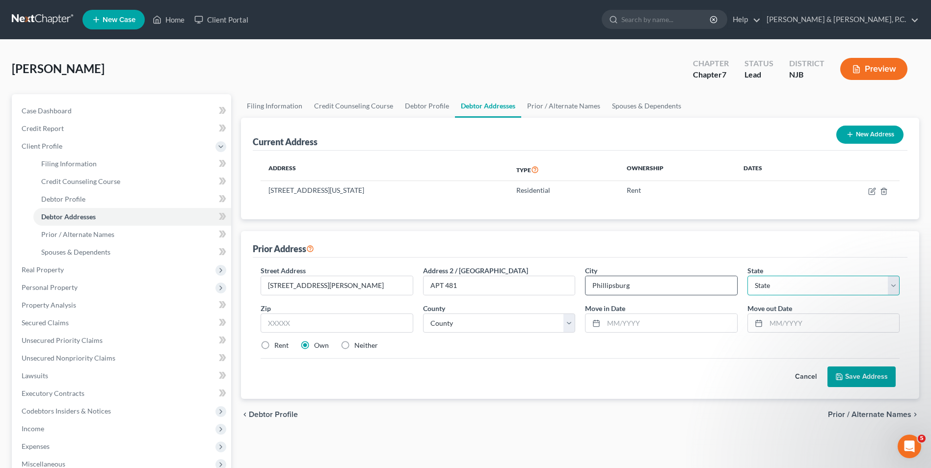
select select "33"
type input "08865"
type input "Easton"
click at [565, 324] on select "County [GEOGRAPHIC_DATA] [GEOGRAPHIC_DATA] [GEOGRAPHIC_DATA] [GEOGRAPHIC_DATA] …" at bounding box center [499, 323] width 152 height 20
select select "20"
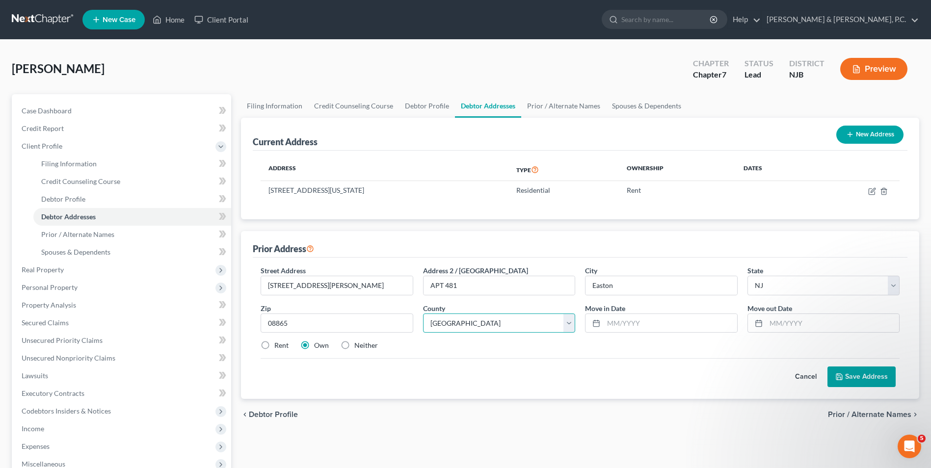
click at [423, 313] on select "County [GEOGRAPHIC_DATA] [GEOGRAPHIC_DATA] [GEOGRAPHIC_DATA] [GEOGRAPHIC_DATA] …" at bounding box center [499, 323] width 152 height 20
click at [274, 348] on label "Rent" at bounding box center [281, 345] width 14 height 10
click at [278, 347] on input "Rent" at bounding box center [281, 343] width 6 height 6
radio input "true"
click at [638, 323] on input "text" at bounding box center [669, 323] width 133 height 19
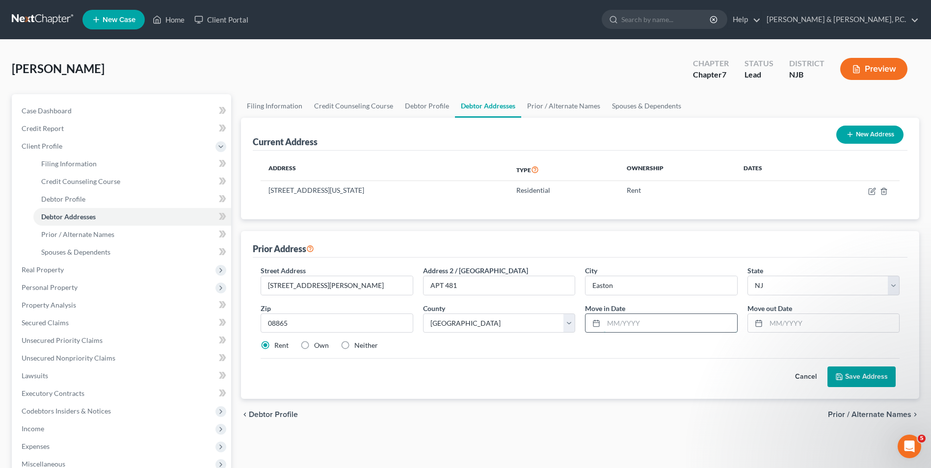
type input "8/2005"
type input "8/2023"
click at [849, 373] on button "Save Address" at bounding box center [861, 376] width 68 height 21
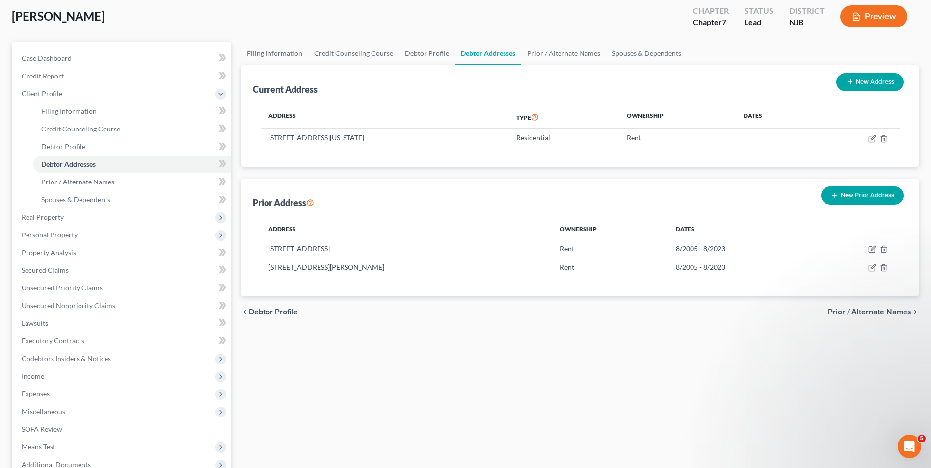
scroll to position [159, 0]
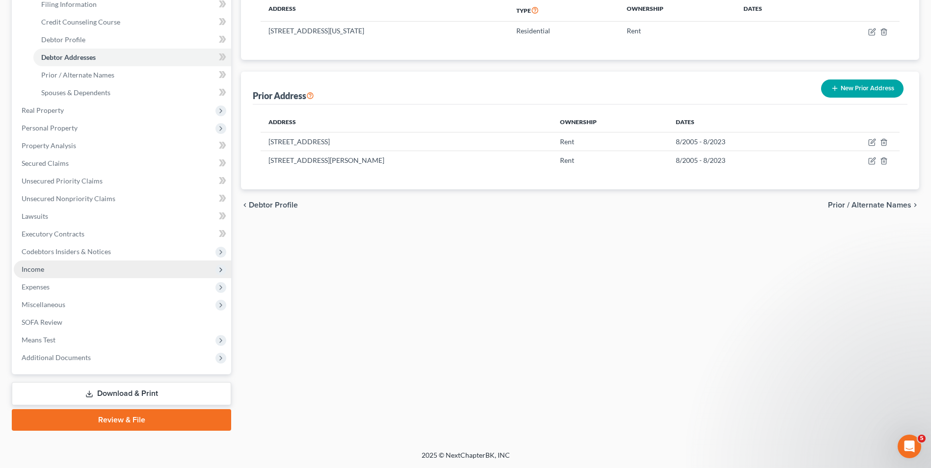
click at [46, 272] on span "Income" at bounding box center [122, 270] width 217 height 18
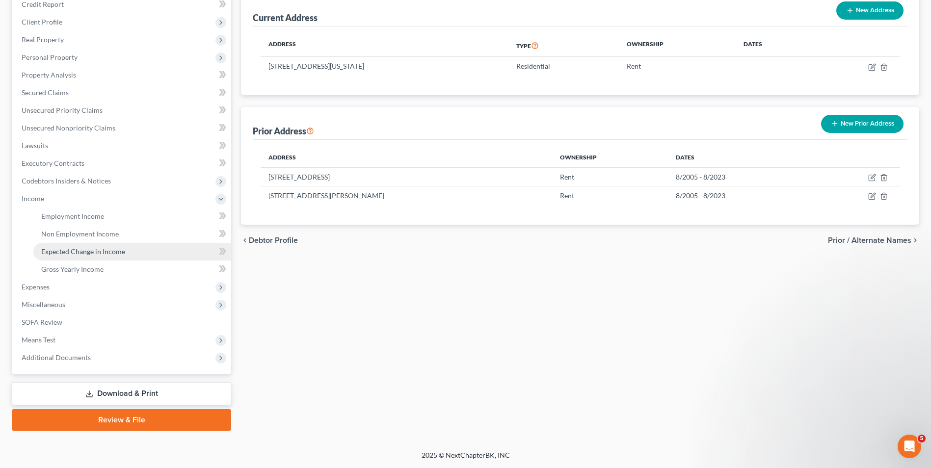
scroll to position [124, 0]
click at [75, 268] on span "Gross Yearly Income" at bounding box center [72, 269] width 62 height 8
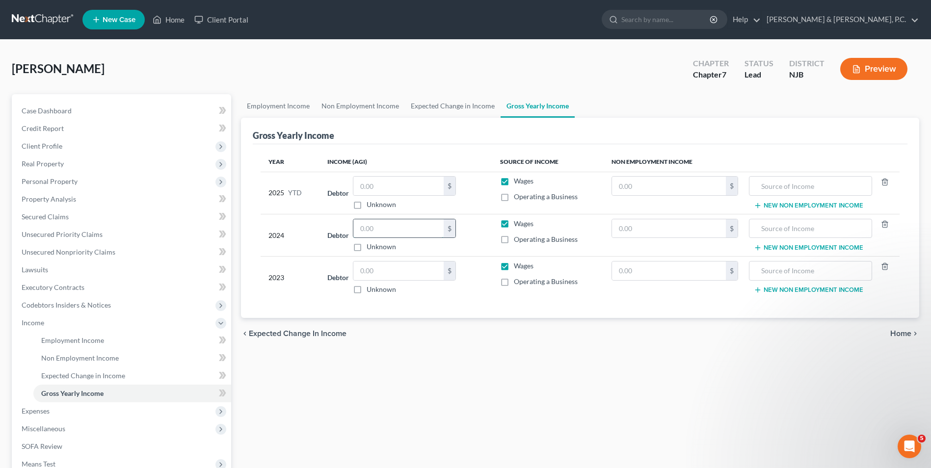
click at [380, 231] on input "text" at bounding box center [398, 228] width 90 height 19
type input "60,865"
click at [895, 334] on span "Home" at bounding box center [900, 334] width 21 height 8
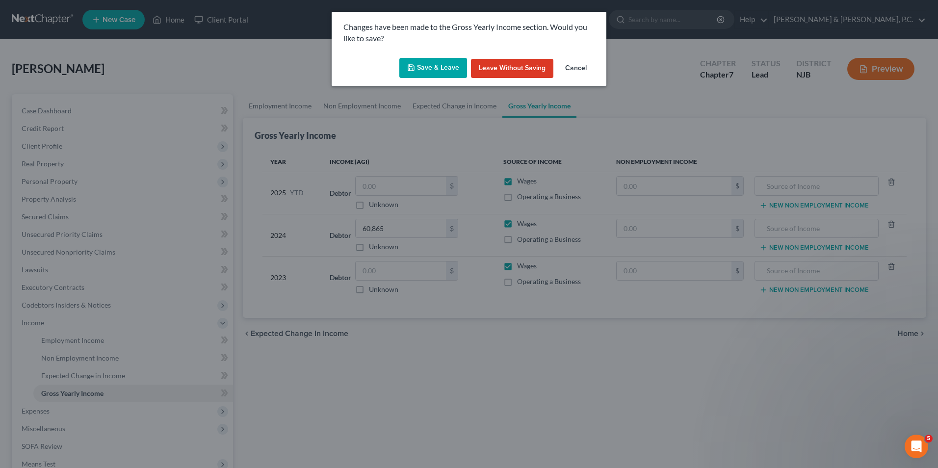
click at [442, 62] on button "Save & Leave" at bounding box center [433, 68] width 68 height 21
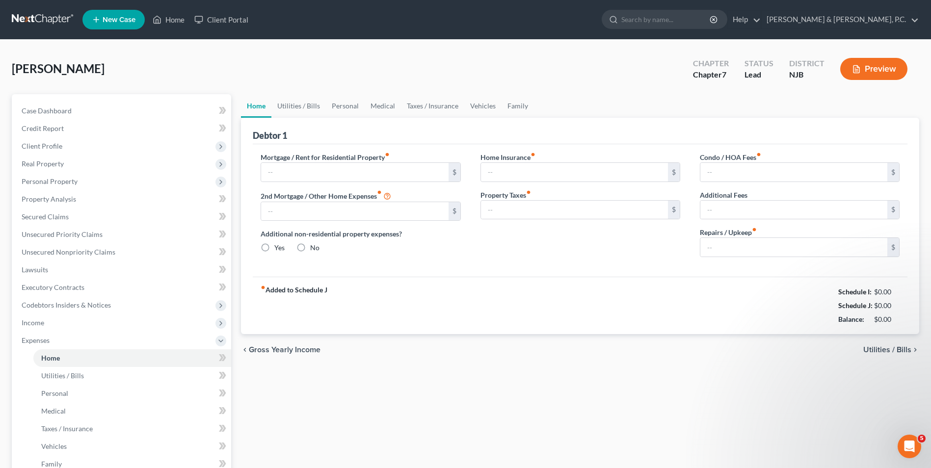
type input "0.00"
radio input "true"
type input "0.00"
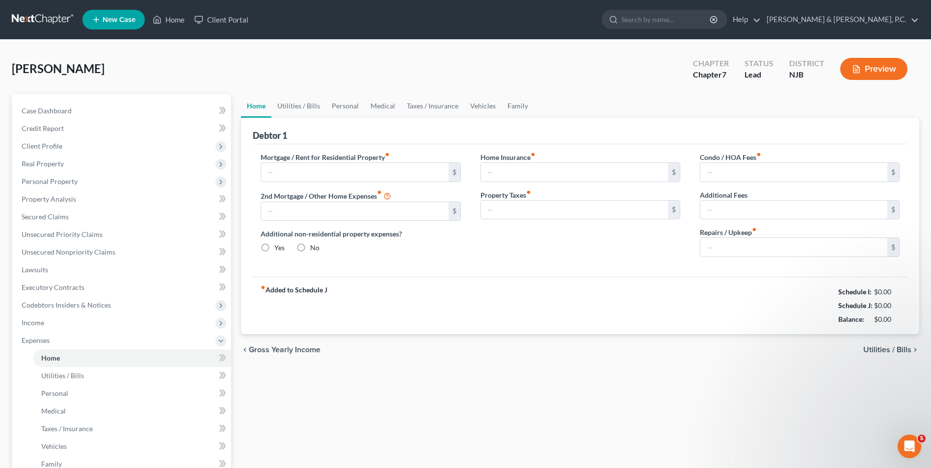
type input "0.00"
